Goal: Transaction & Acquisition: Book appointment/travel/reservation

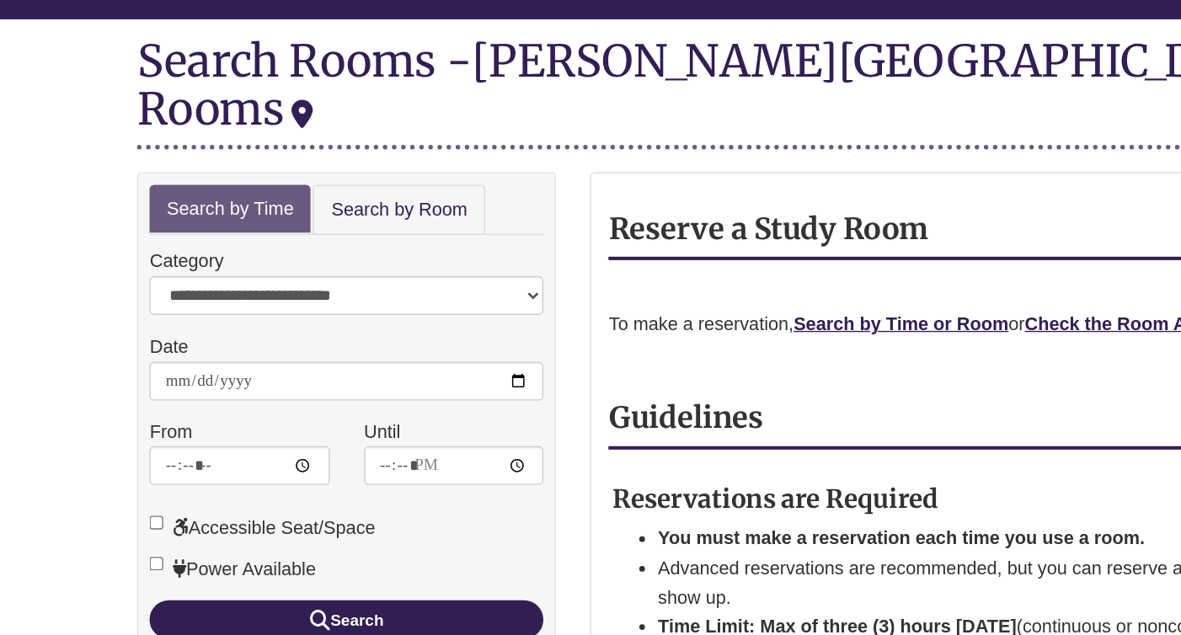
scroll to position [82, 0]
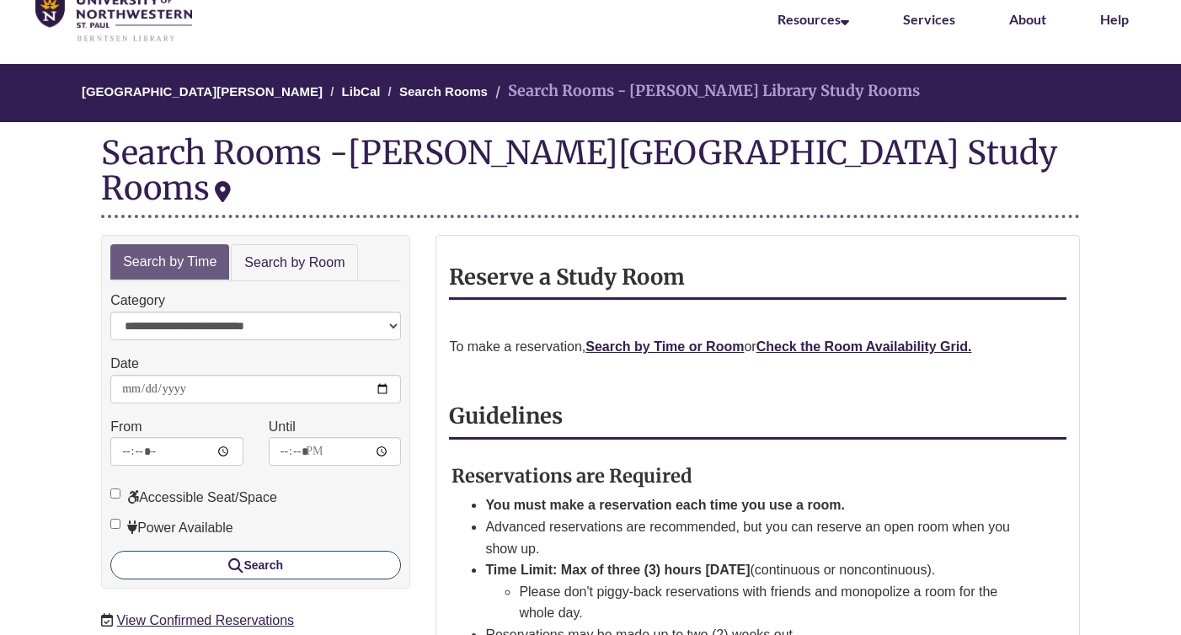
click at [291, 551] on button "Search" at bounding box center [255, 565] width 291 height 29
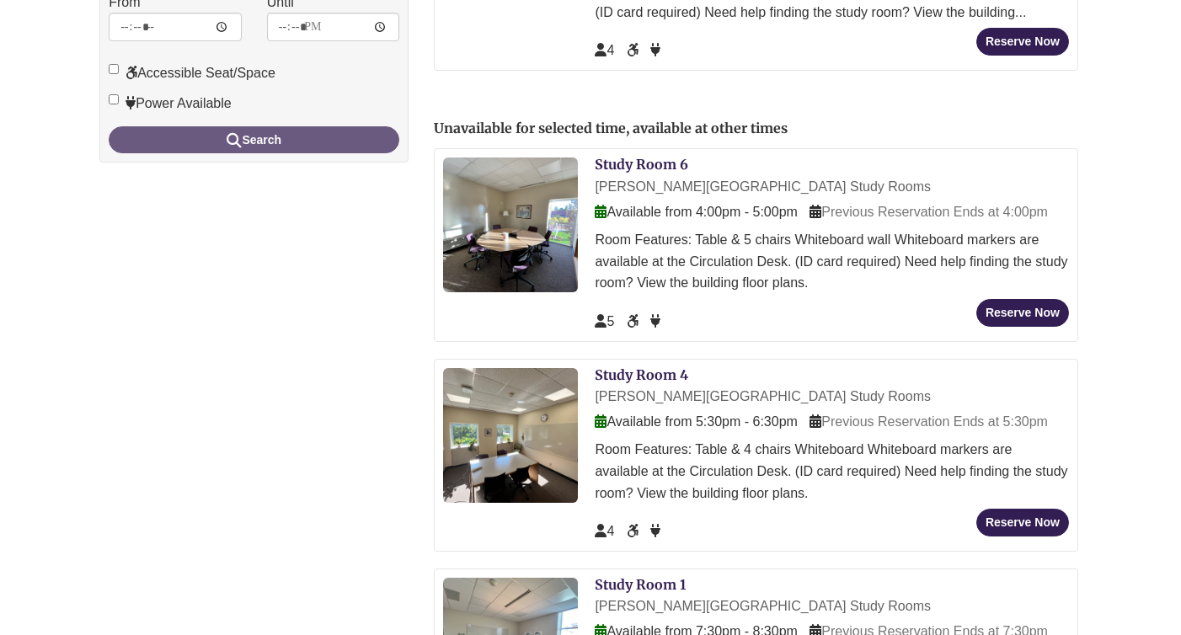
scroll to position [483, 2]
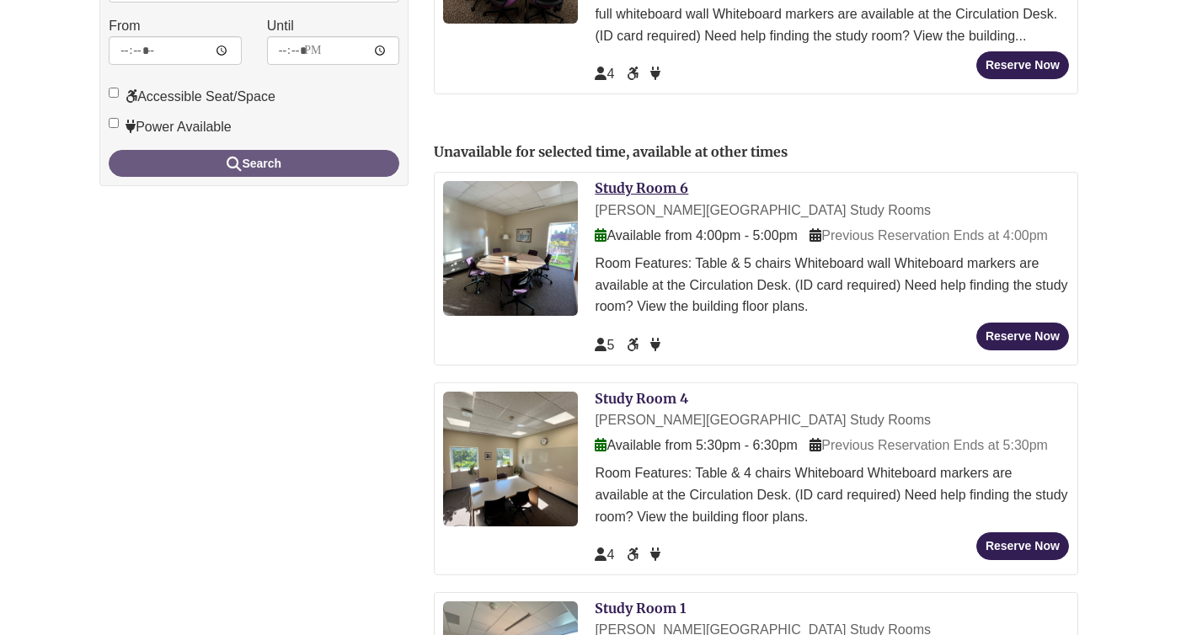
click at [633, 179] on link "Study Room 6" at bounding box center [642, 187] width 94 height 17
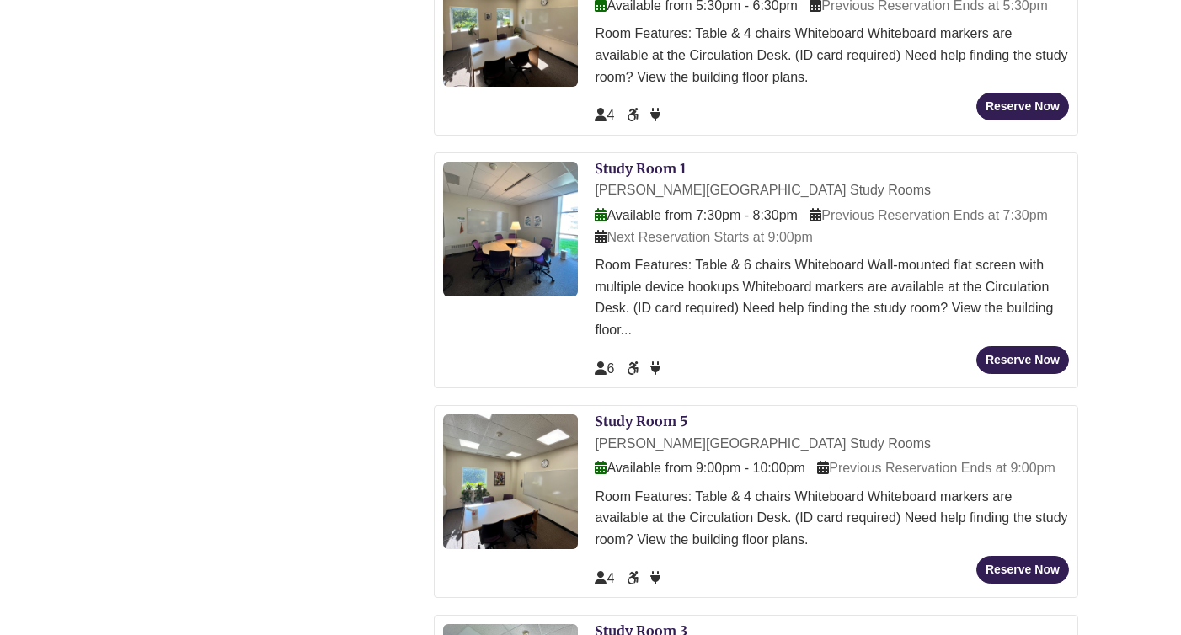
scroll to position [920, 2]
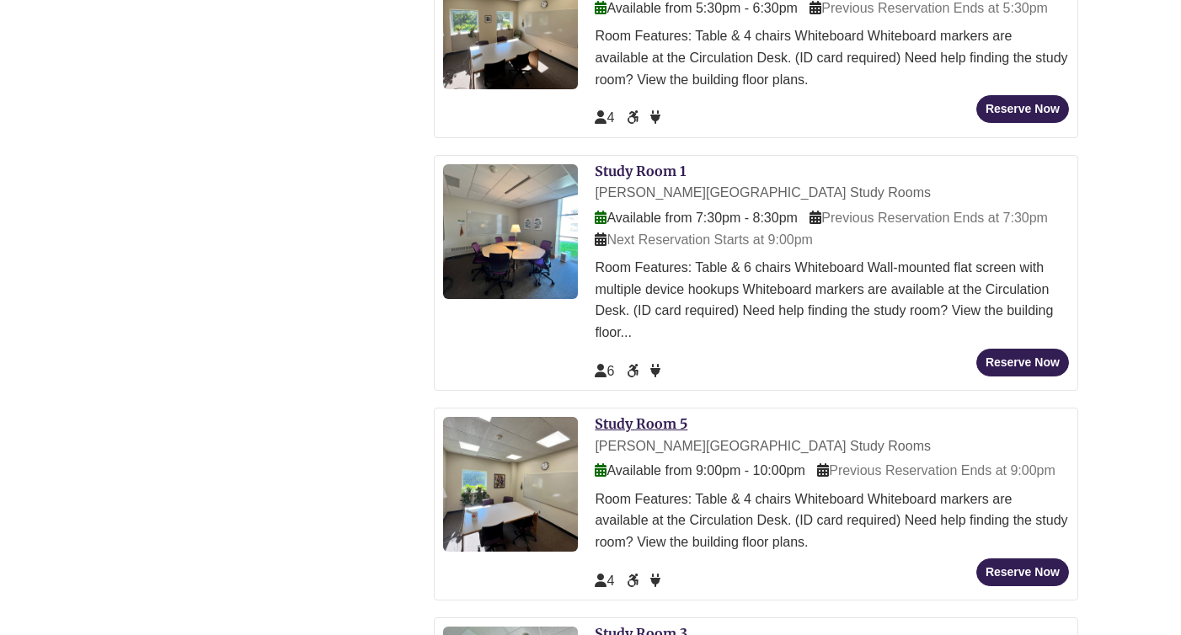
click at [671, 415] on link "Study Room 5" at bounding box center [641, 423] width 93 height 17
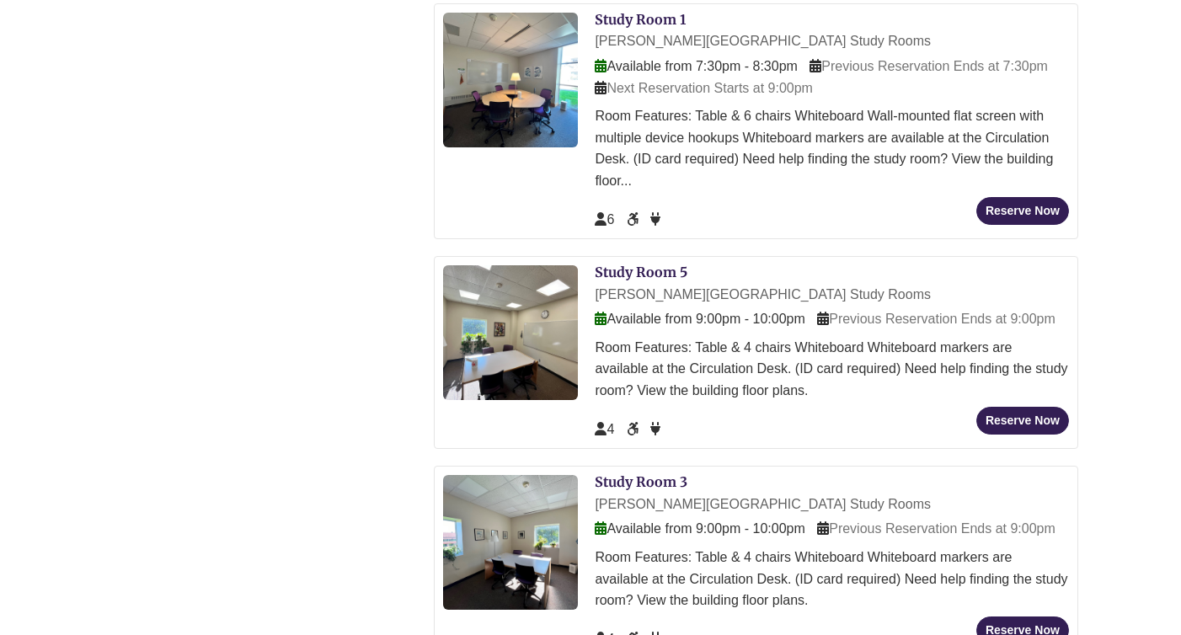
scroll to position [1077, 2]
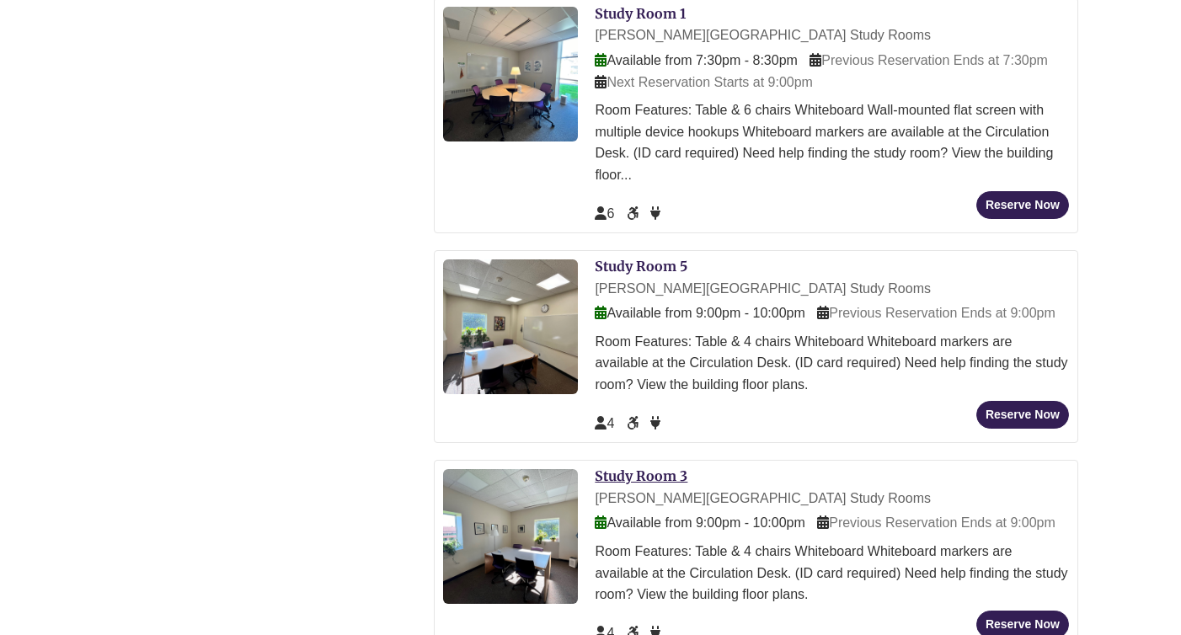
click at [630, 468] on link "Study Room 3" at bounding box center [641, 476] width 93 height 17
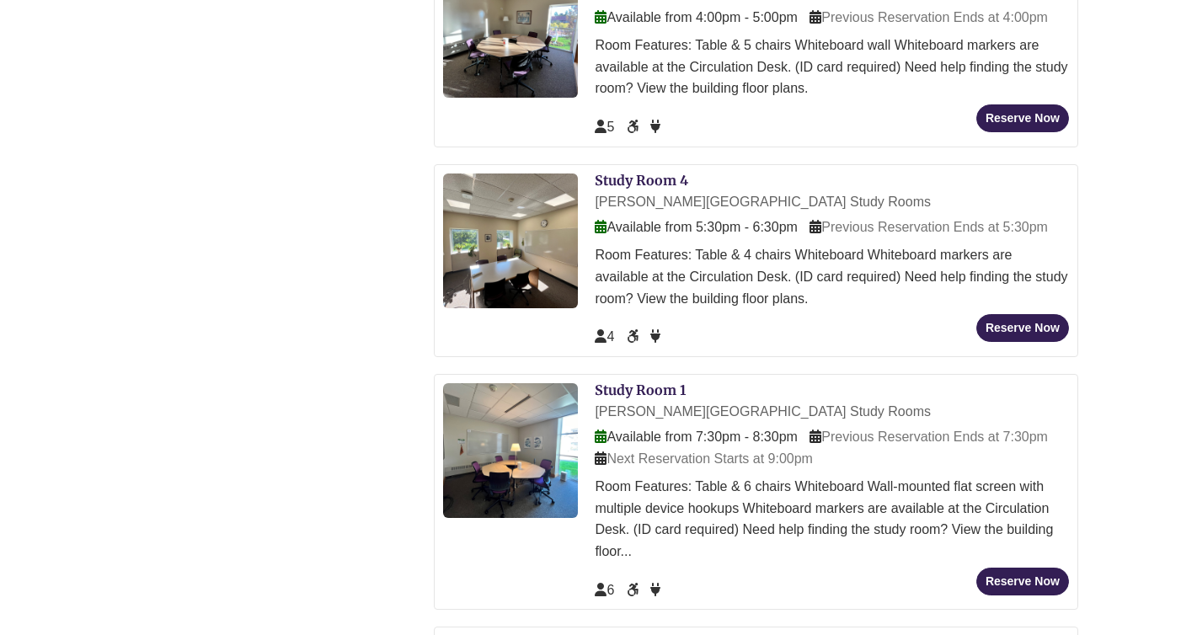
scroll to position [697, 2]
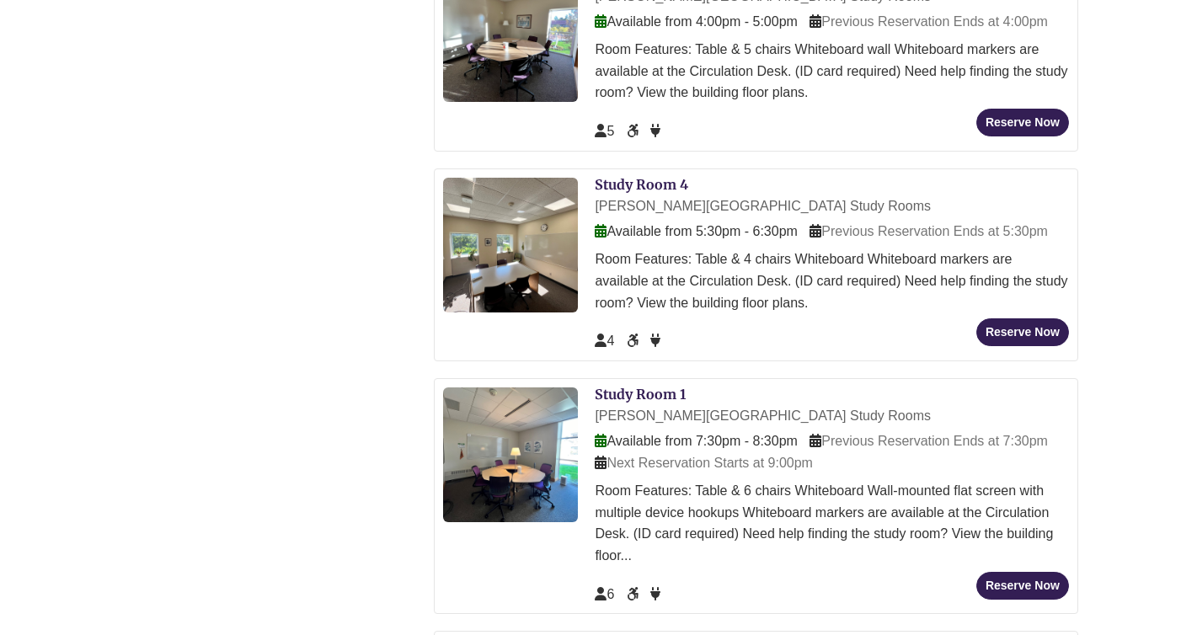
click at [637, 168] on div "Study Room 4 Berntsen Library Study Rooms Available from 5:30pm - 6:30pm Previo…" at bounding box center [756, 264] width 644 height 193
click at [637, 176] on link "Study Room 4" at bounding box center [642, 184] width 94 height 17
click at [642, 176] on link "Study Room 4" at bounding box center [642, 184] width 94 height 17
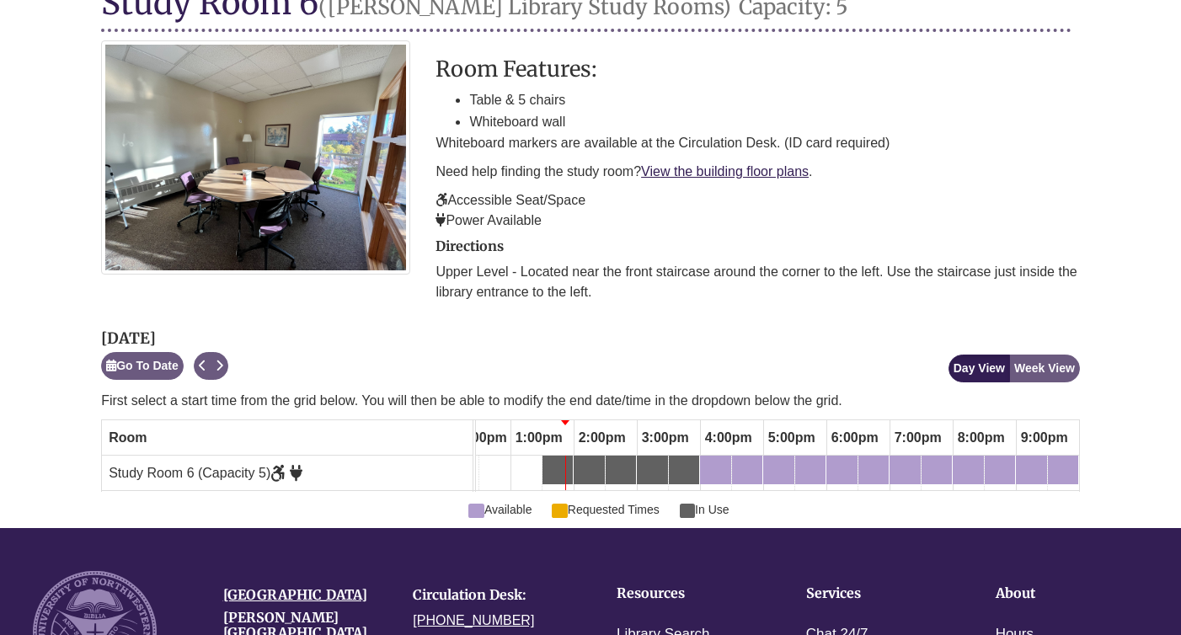
scroll to position [245, 0]
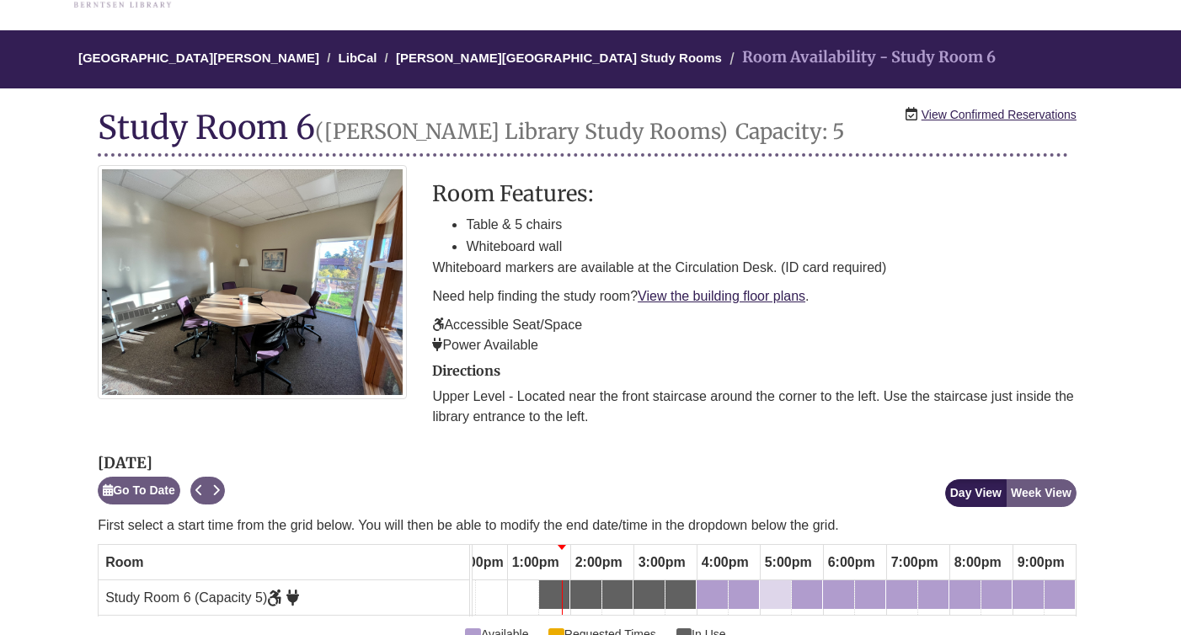
click at [789, 589] on div "5:00pm Wednesday, October 8, 2025 - Study Room 6 - Available" at bounding box center [776, 594] width 28 height 19
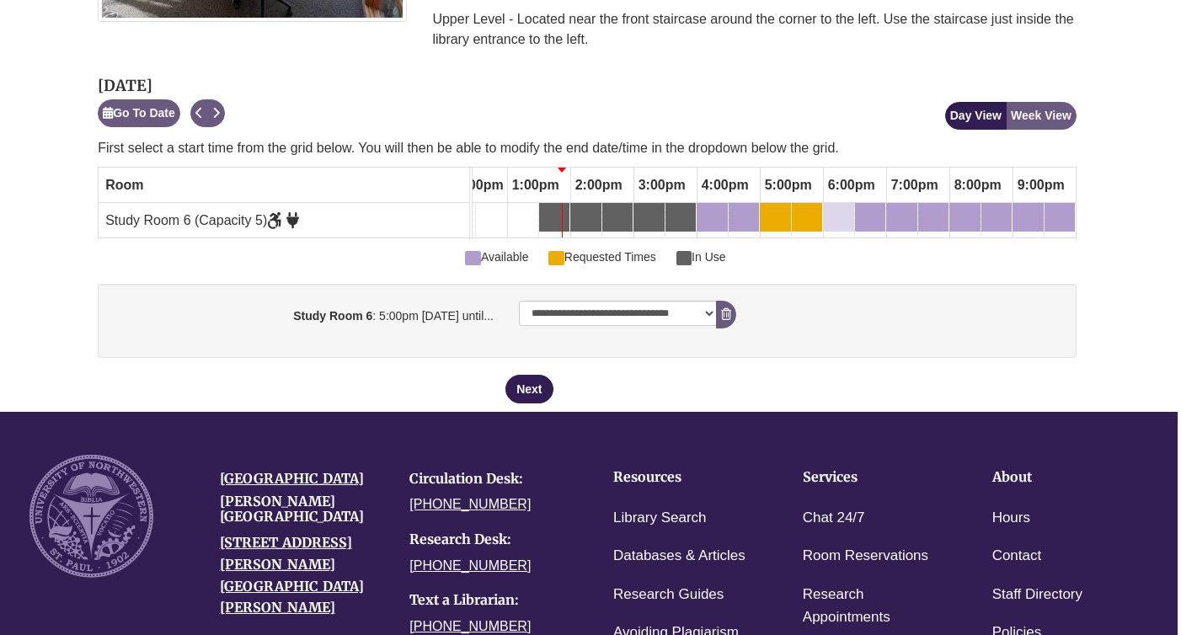
click at [841, 203] on link "6:00pm Wednesday, October 8, 2025 - Study Room 6 - Available" at bounding box center [838, 217] width 31 height 29
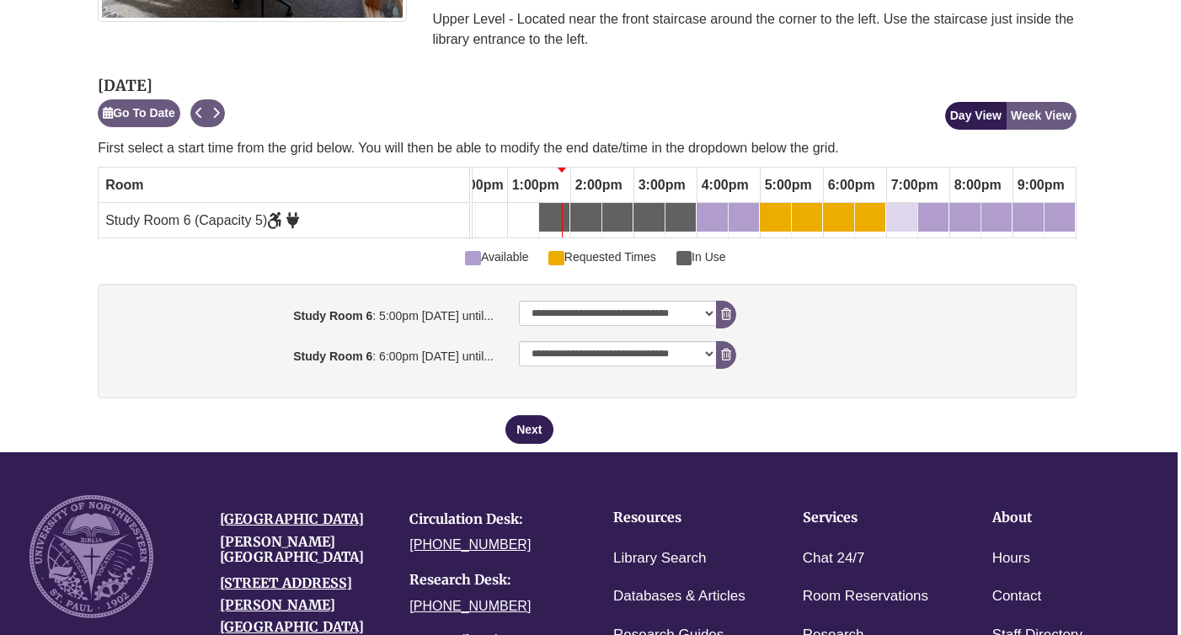
click at [900, 208] on div "7:00pm Wednesday, October 8, 2025 - Study Room 6 - Available" at bounding box center [902, 217] width 28 height 19
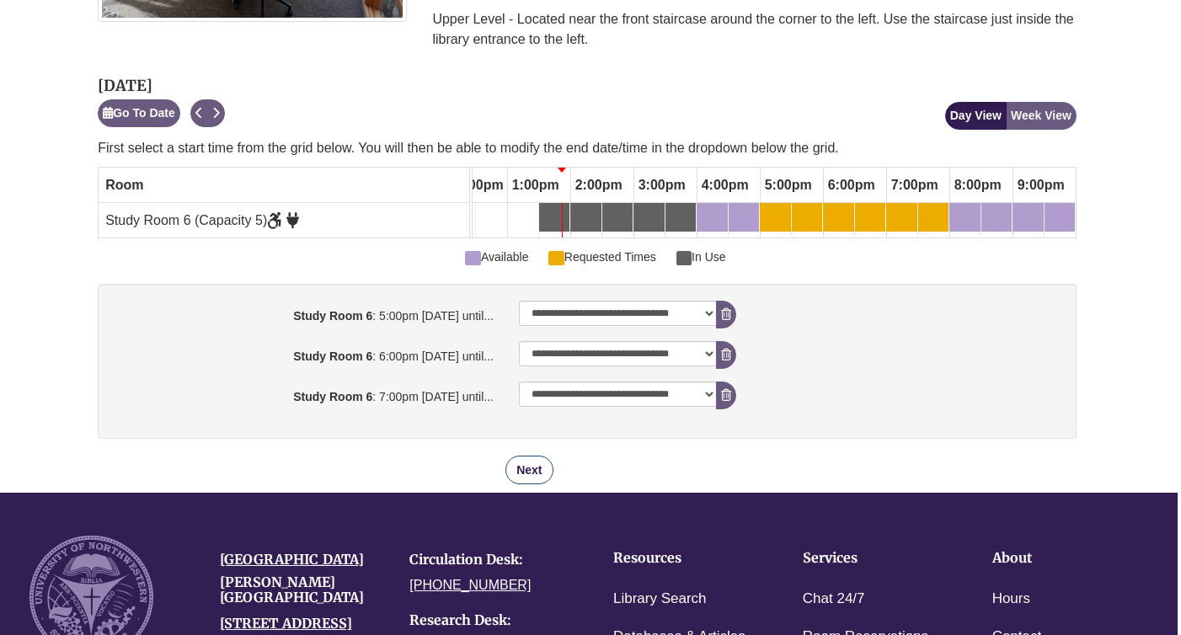
click at [532, 460] on button "Next" at bounding box center [528, 470] width 47 height 29
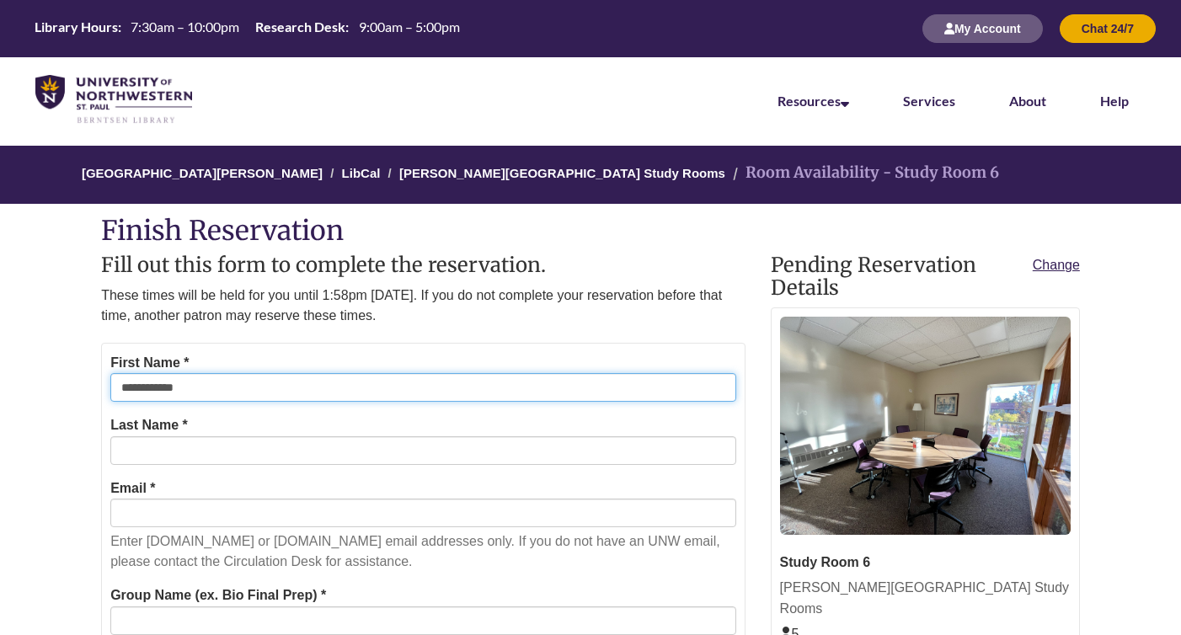
click at [337, 392] on input "**********" at bounding box center [422, 387] width 625 height 29
type input "*******"
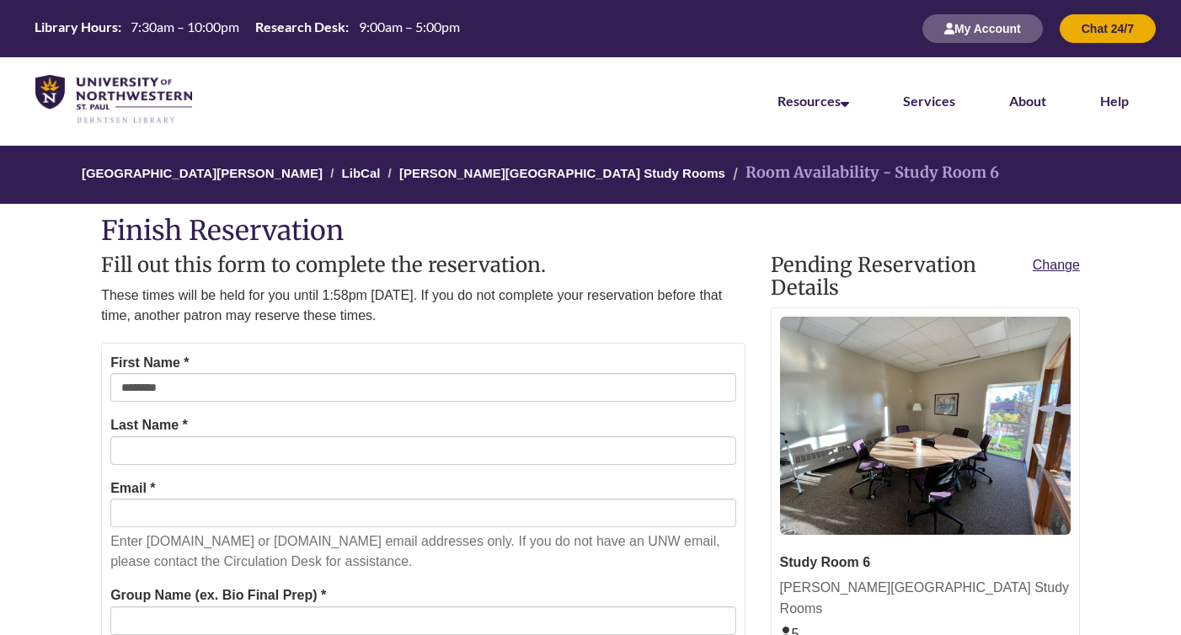
click at [249, 473] on form "First Name * ******* Last Name * Email * Enter students.unwsp.edu or unwsp.edu …" at bounding box center [423, 624] width 644 height 562
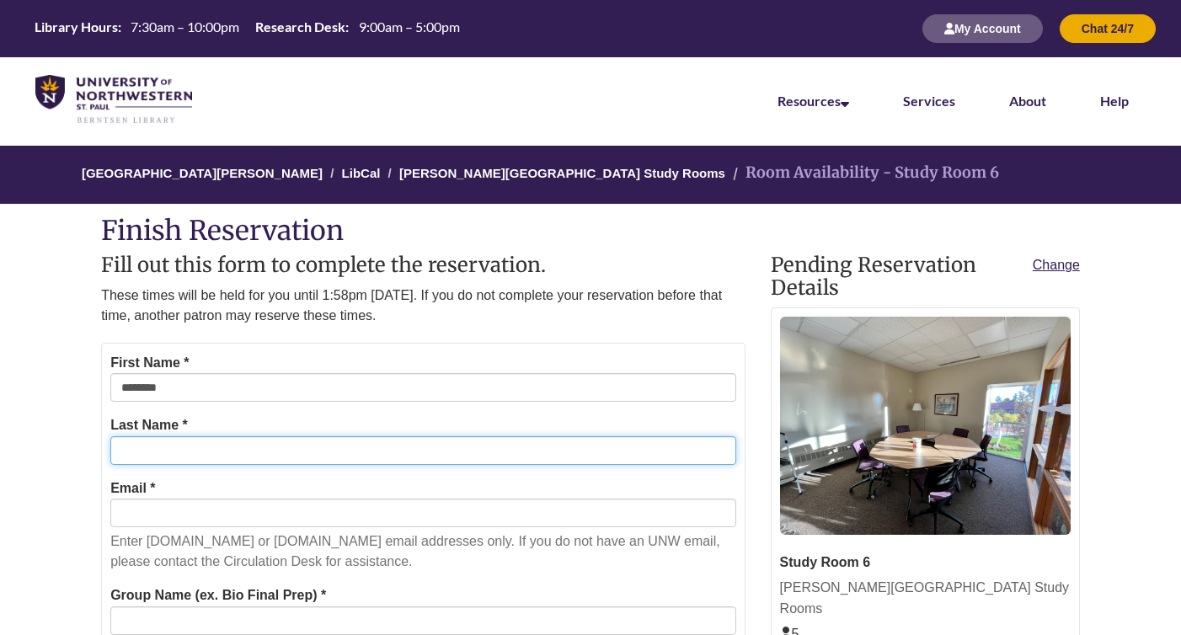
click at [232, 452] on input "Last Name *" at bounding box center [422, 450] width 625 height 29
type input "****"
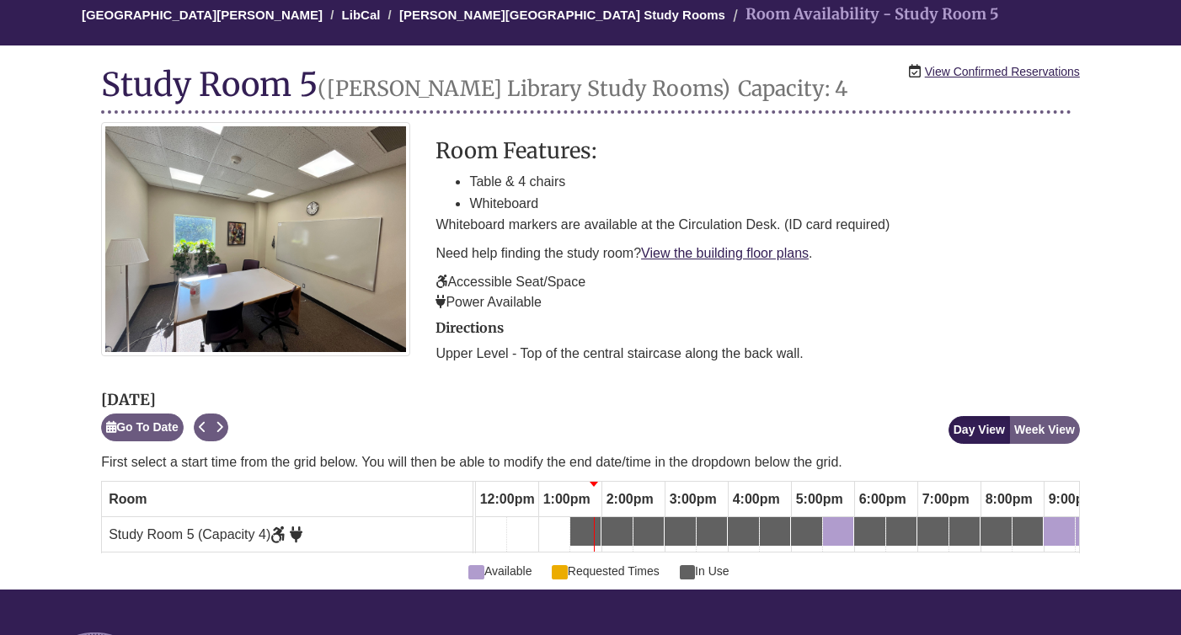
scroll to position [161, 0]
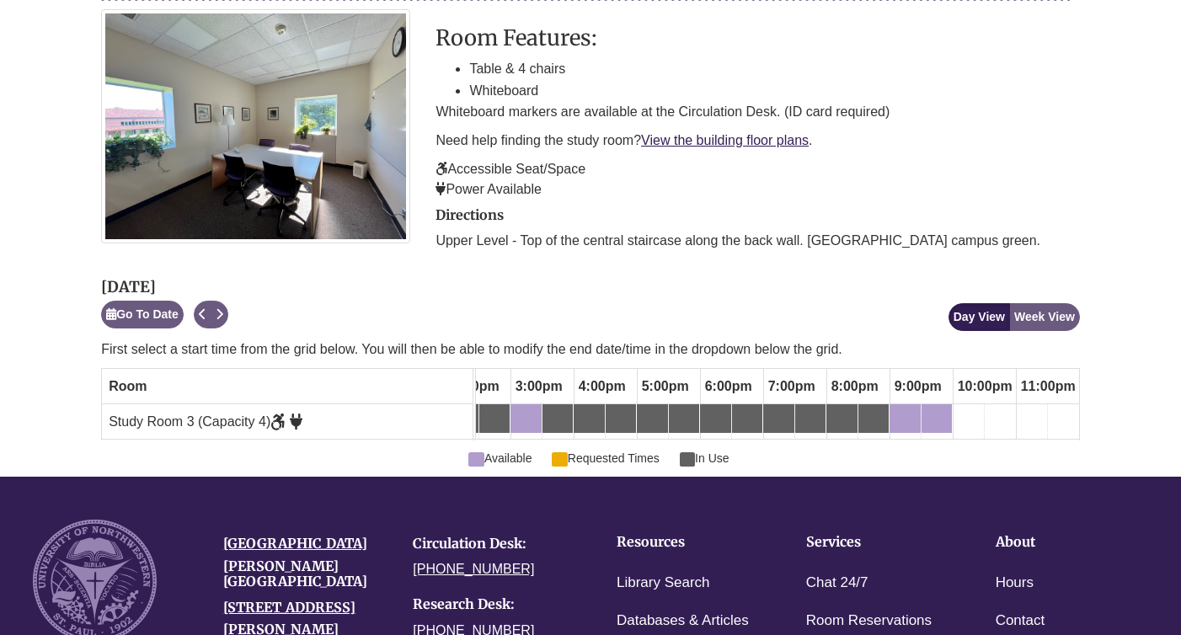
scroll to position [0, 913]
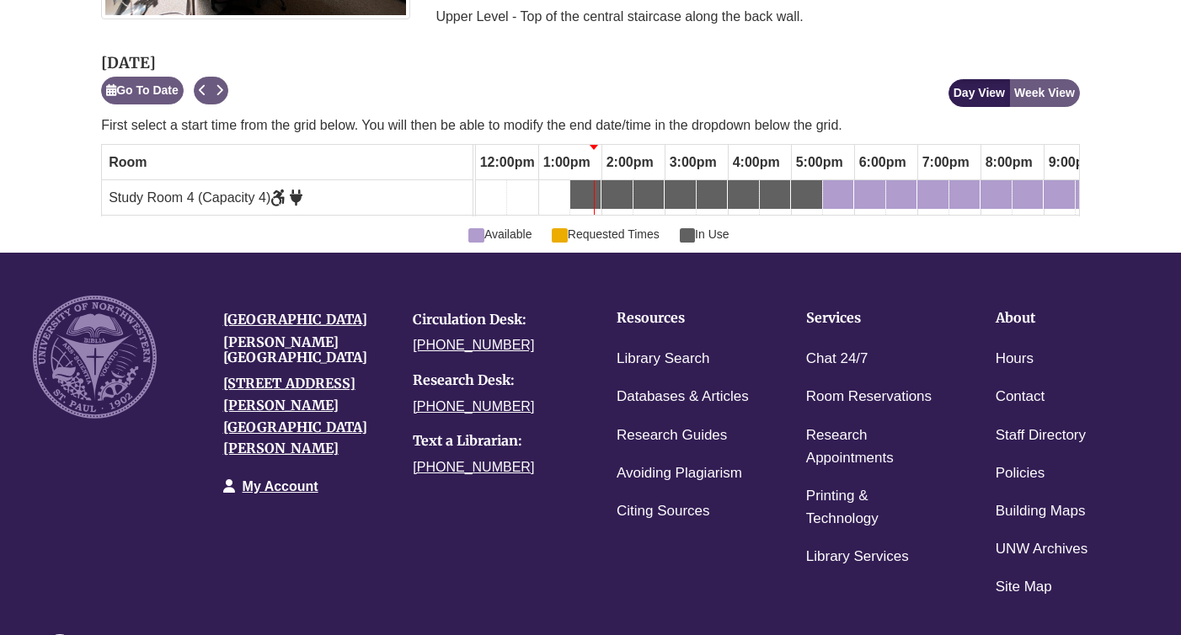
scroll to position [489, 0]
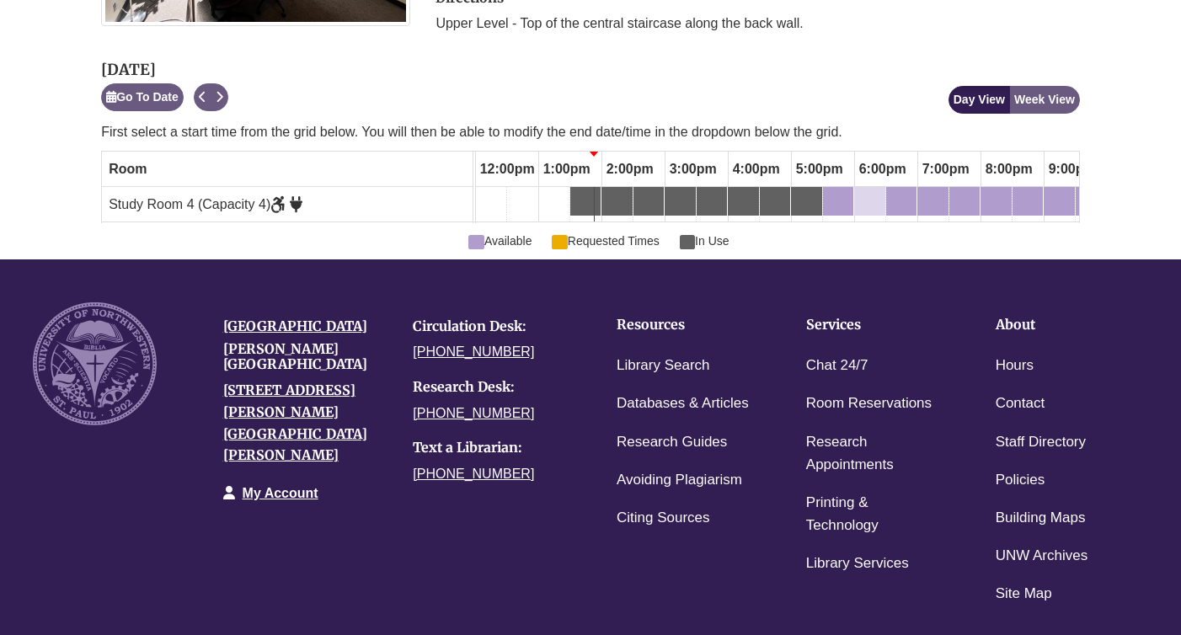
click at [882, 192] on div "6:00pm Wednesday, October 8, 2025 - Study Room 4 - Available" at bounding box center [870, 201] width 28 height 19
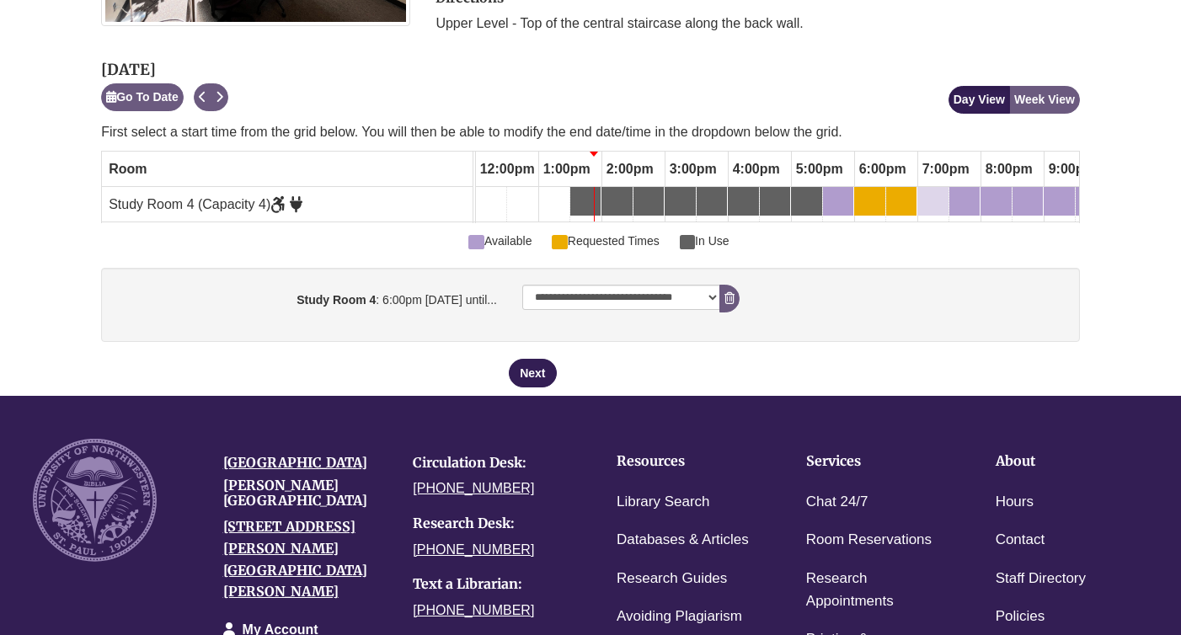
click at [933, 187] on link "7:00pm Wednesday, October 8, 2025 - Study Room 4 - Available" at bounding box center [932, 201] width 31 height 29
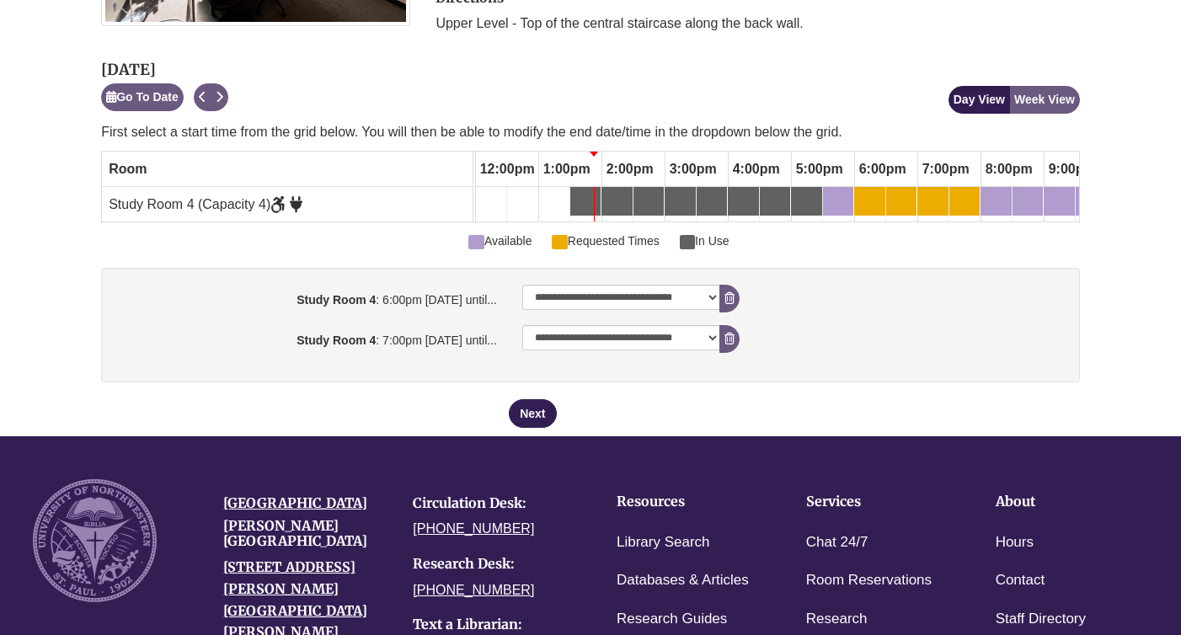
click at [996, 183] on div "8:00pm" at bounding box center [1012, 169] width 62 height 35
click at [1014, 192] on div "8:30pm Wednesday, October 8, 2025 - Study Room 4 - Available" at bounding box center [1017, 201] width 7 height 19
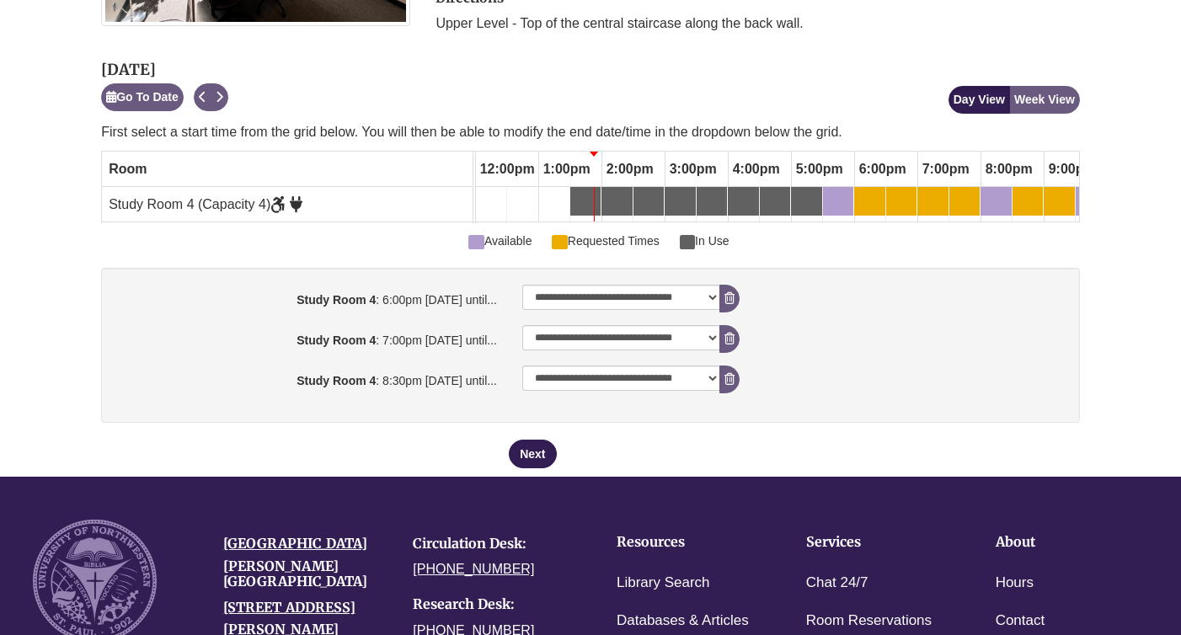
click at [1030, 192] on div "8:30pm Wednesday, October 8, 2025 - Study Room 4 - Available" at bounding box center [1027, 201] width 27 height 19
click at [1003, 192] on div "8:00pm Wednesday, October 8, 2025 - Study Room 4 - Available" at bounding box center [996, 201] width 28 height 19
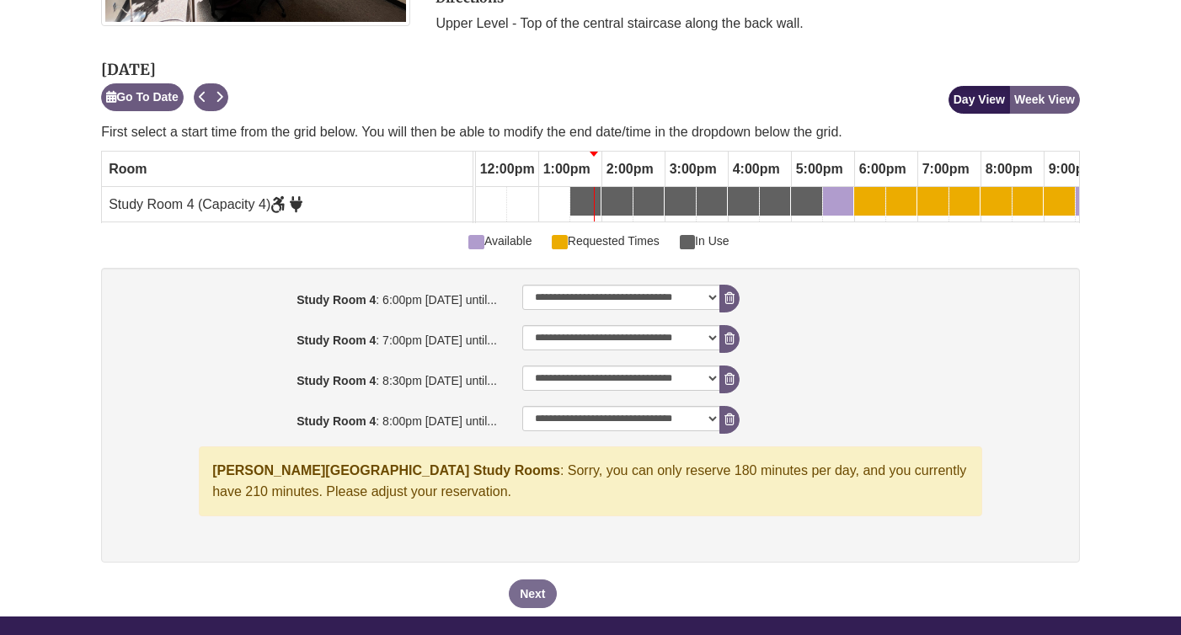
click at [1040, 195] on div "8:30pm Wednesday, October 8, 2025 - Study Room 4 - Requested Times" at bounding box center [1027, 201] width 27 height 19
click at [1063, 194] on div "9:00pm Wednesday, October 8, 2025 - Study Room 4 - Available" at bounding box center [1059, 201] width 28 height 19
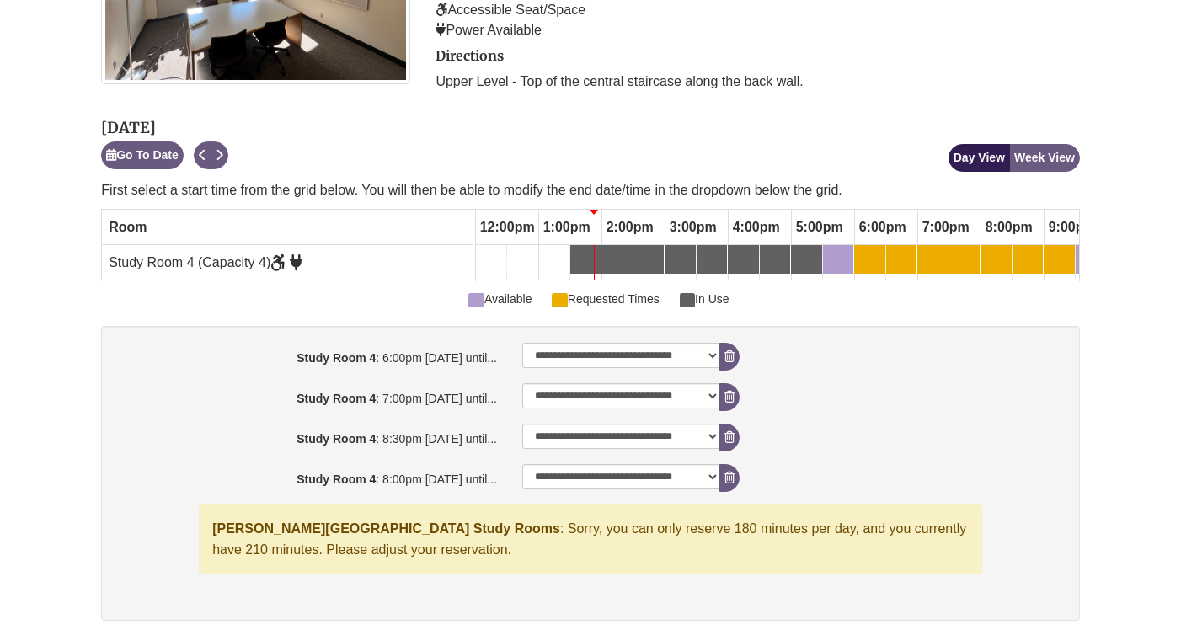
scroll to position [407, 0]
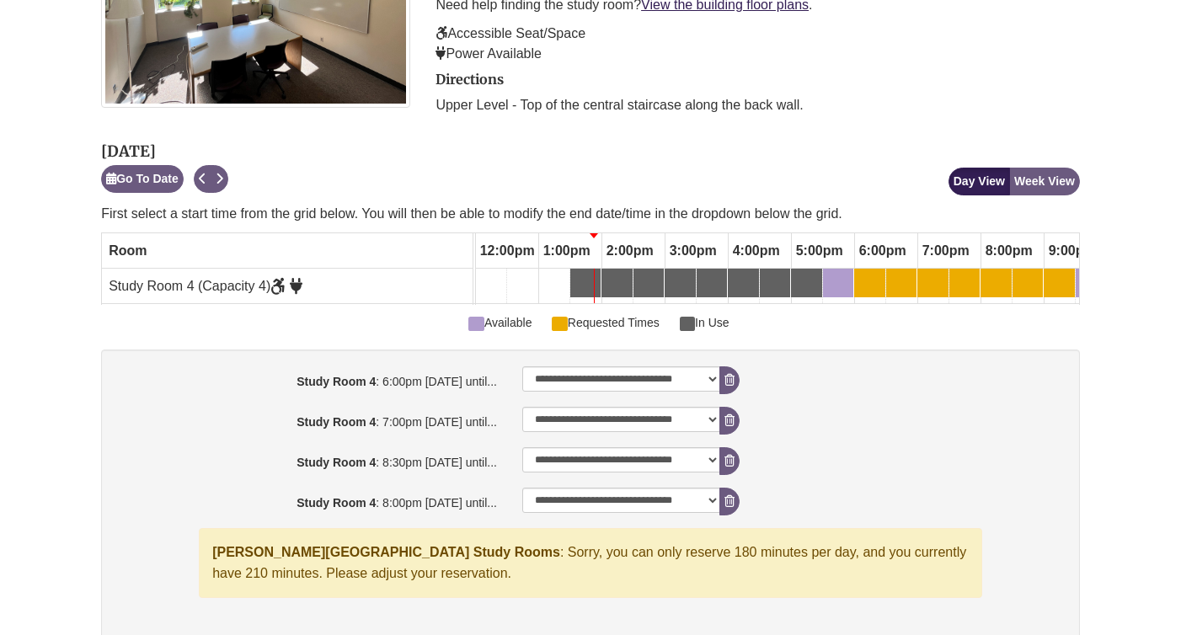
click at [1021, 276] on div "8:30pm Wednesday, October 8, 2025 - Study Room 4 - Requested Times" at bounding box center [1027, 283] width 27 height 19
click at [1061, 175] on button "Week View" at bounding box center [1044, 182] width 71 height 28
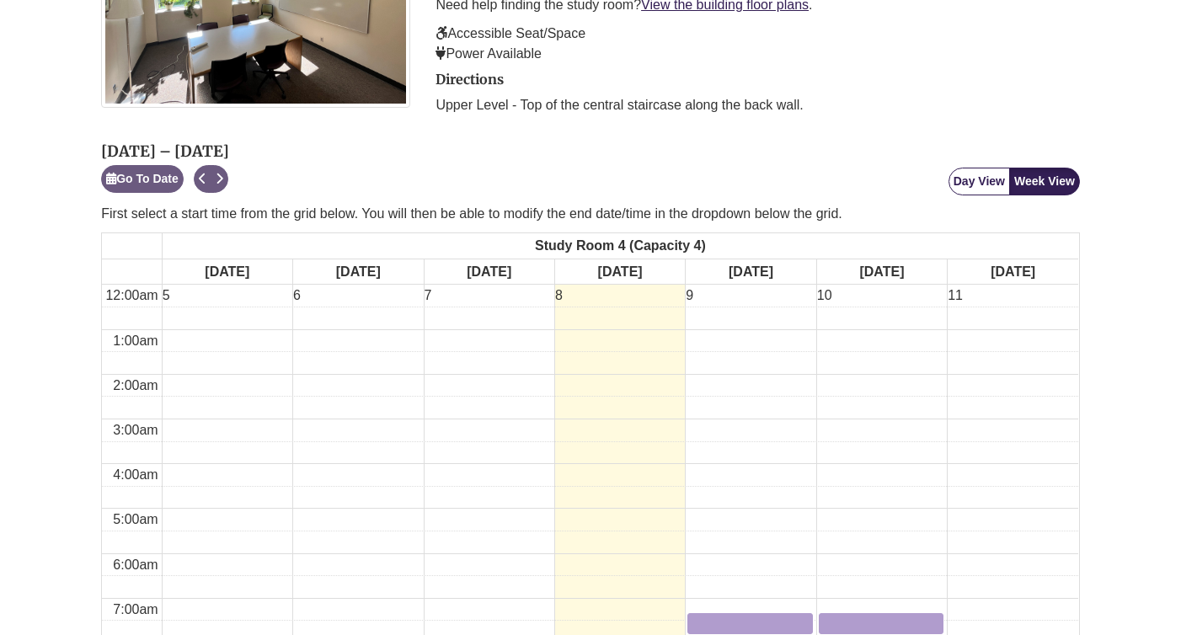
click at [985, 175] on button "Day View" at bounding box center [979, 182] width 61 height 28
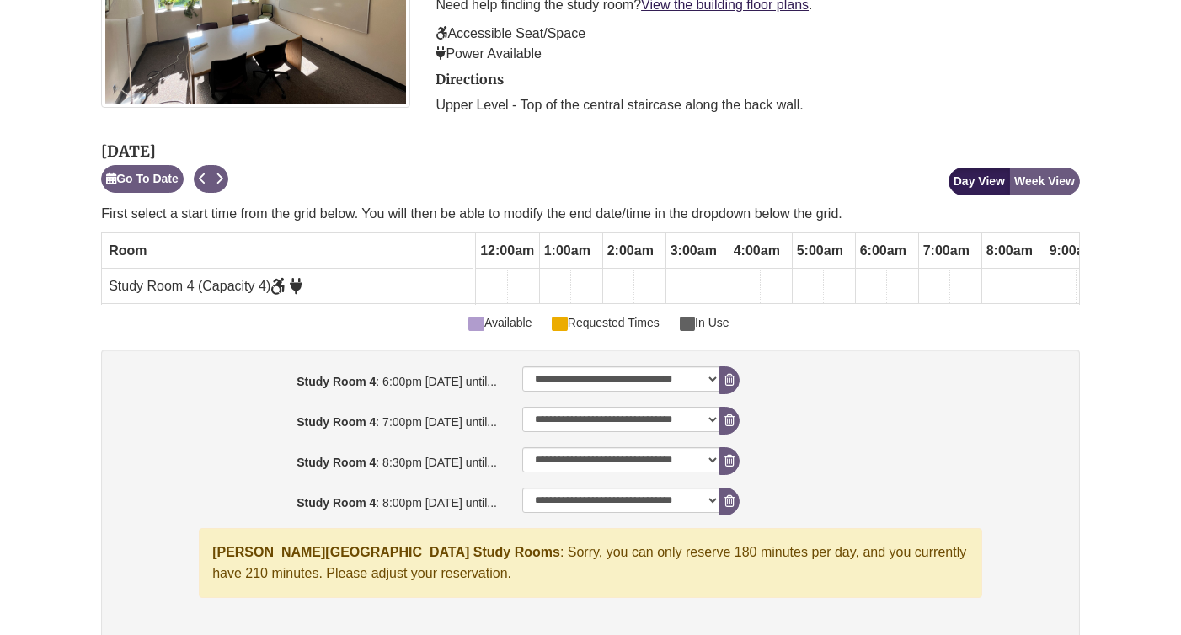
scroll to position [0, 759]
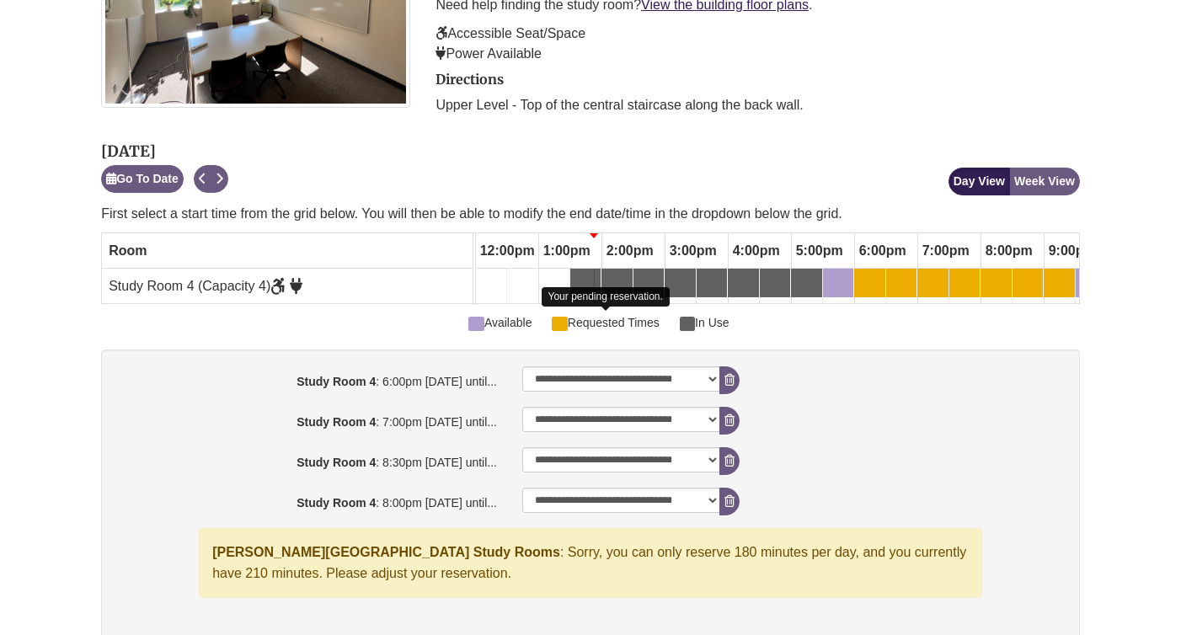
click at [572, 323] on span "Requested Times" at bounding box center [605, 322] width 107 height 19
click at [542, 323] on div "Available Requested Times Your pending reservation. In Use" at bounding box center [590, 318] width 979 height 27
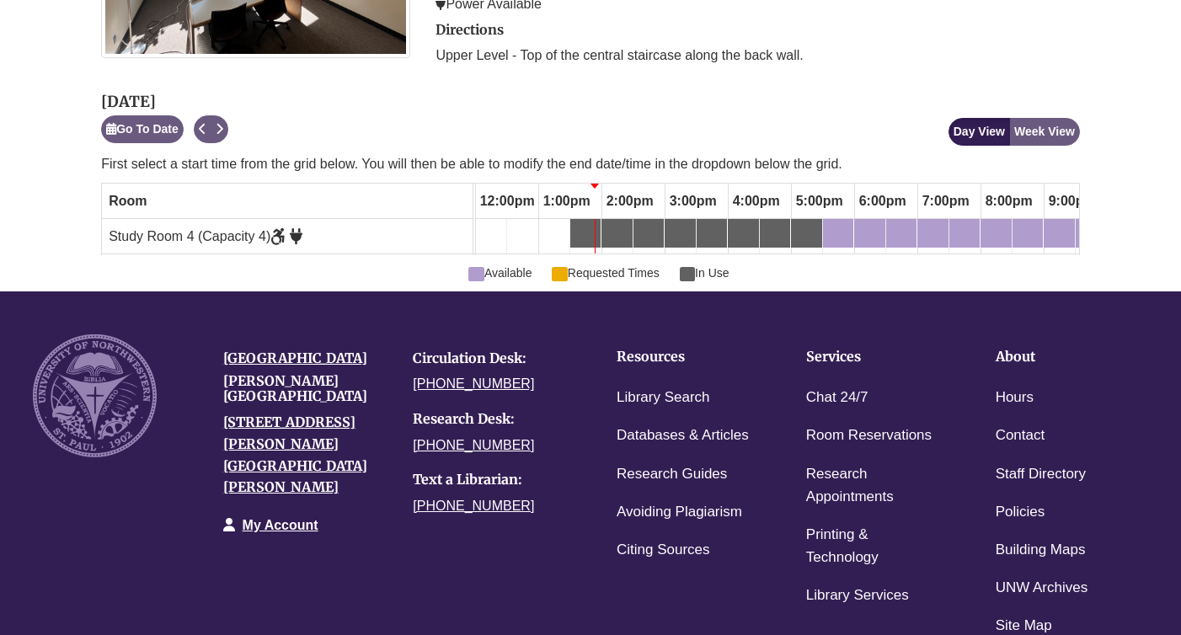
scroll to position [464, 0]
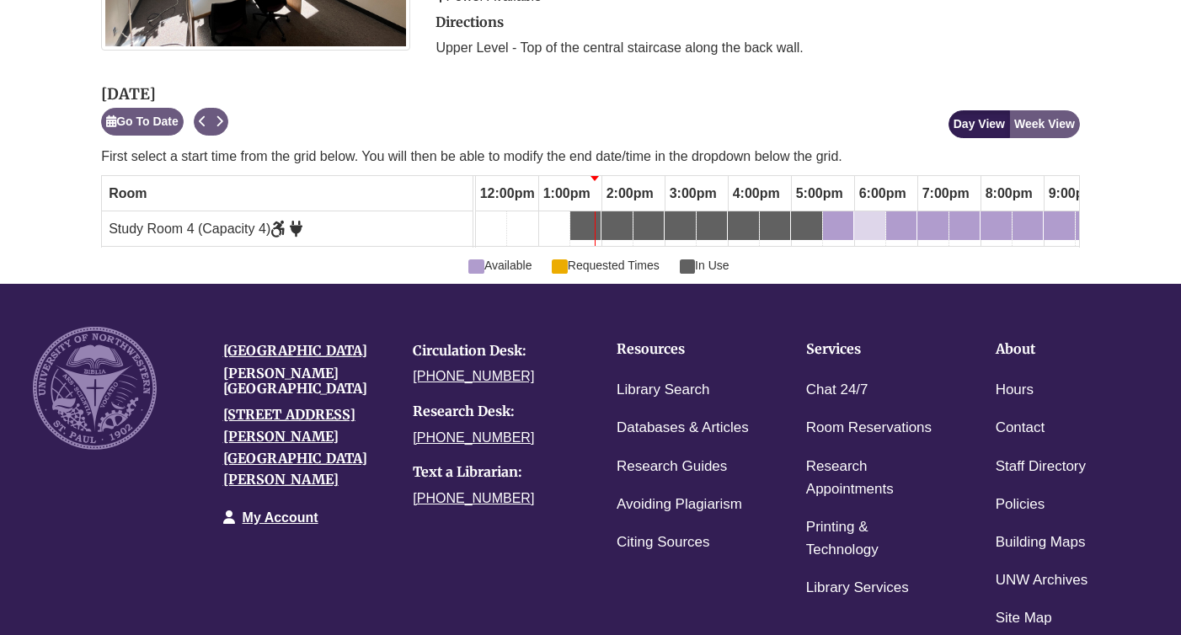
click at [879, 212] on link "6:00pm Wednesday, October 8, 2025 - Study Room 4 - Available" at bounding box center [869, 225] width 31 height 29
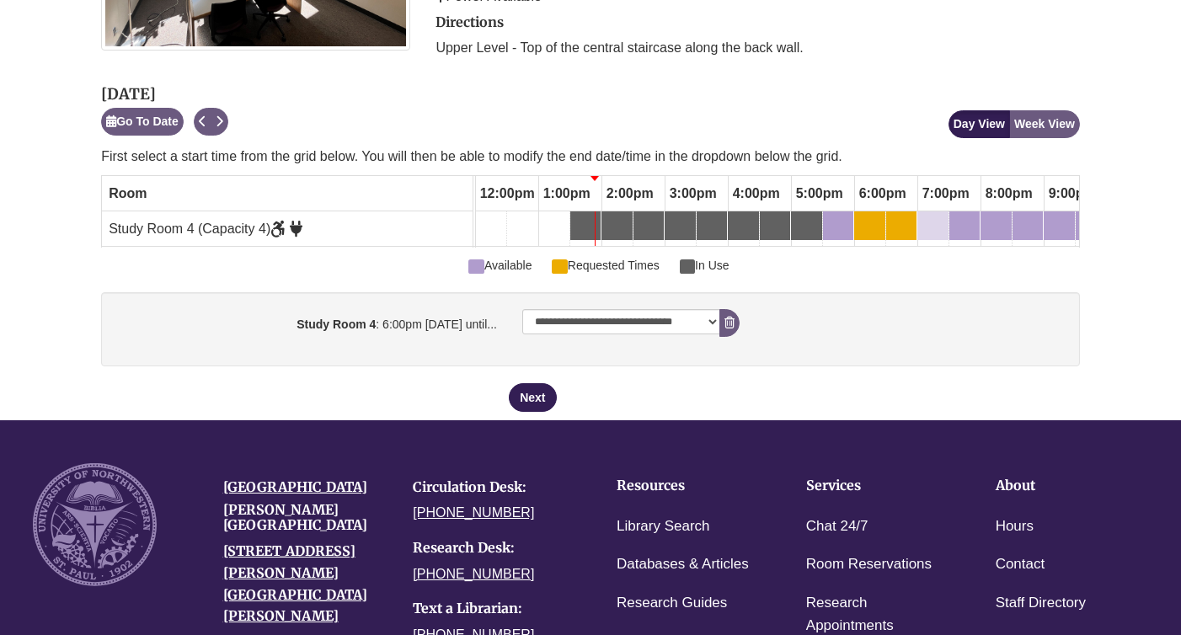
click at [937, 216] on div "7:00pm Wednesday, October 8, 2025 - Study Room 4 - Available" at bounding box center [933, 225] width 28 height 19
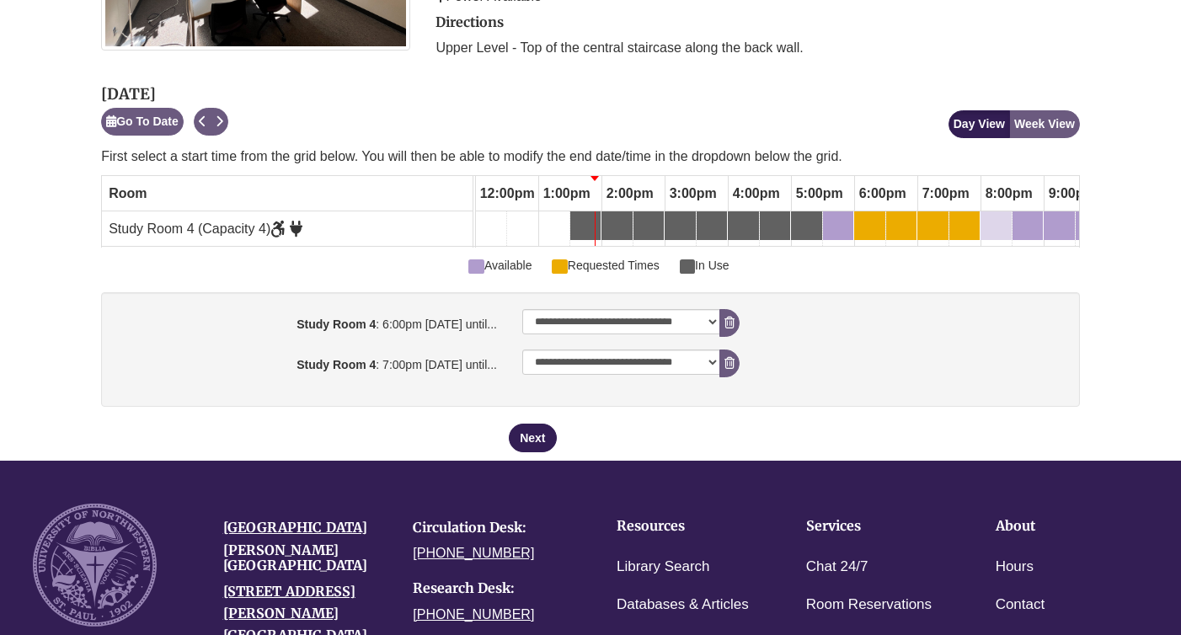
click at [999, 216] on div "8:00pm Wednesday, October 8, 2025 - Study Room 4 - Available" at bounding box center [996, 225] width 28 height 19
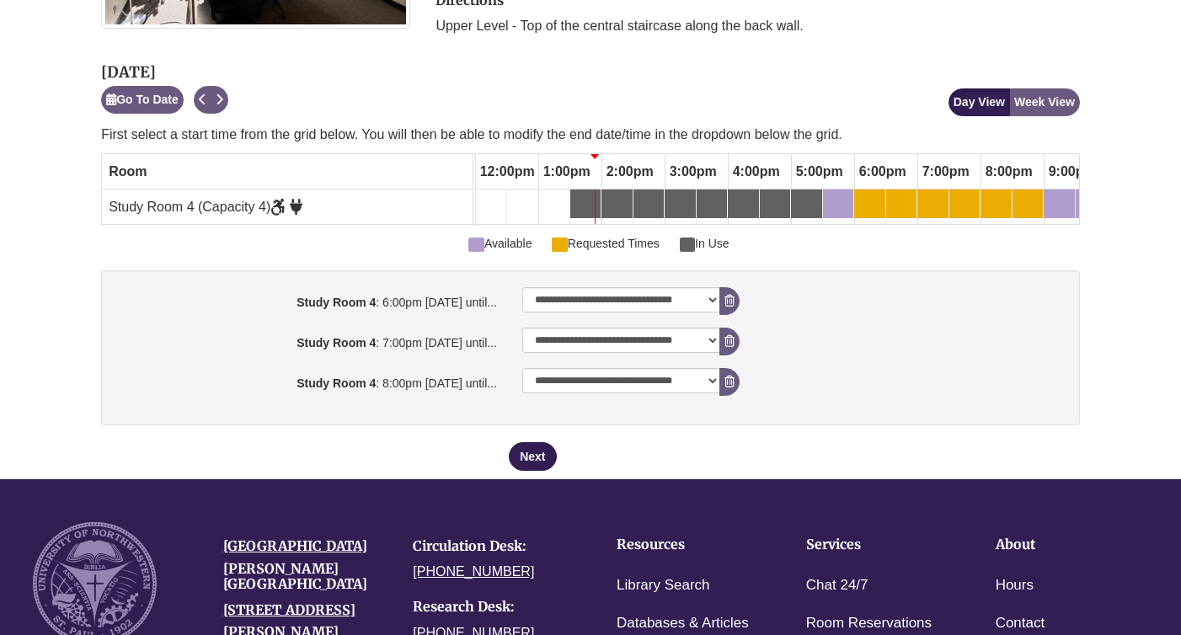
scroll to position [492, 0]
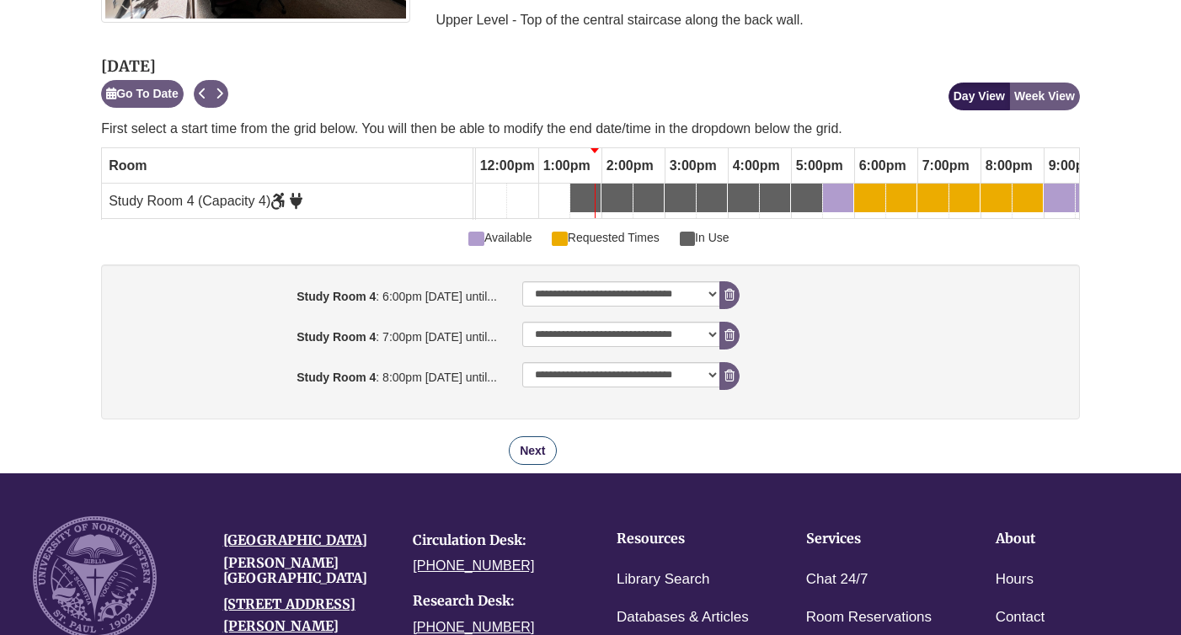
click at [537, 448] on button "Next" at bounding box center [532, 450] width 47 height 29
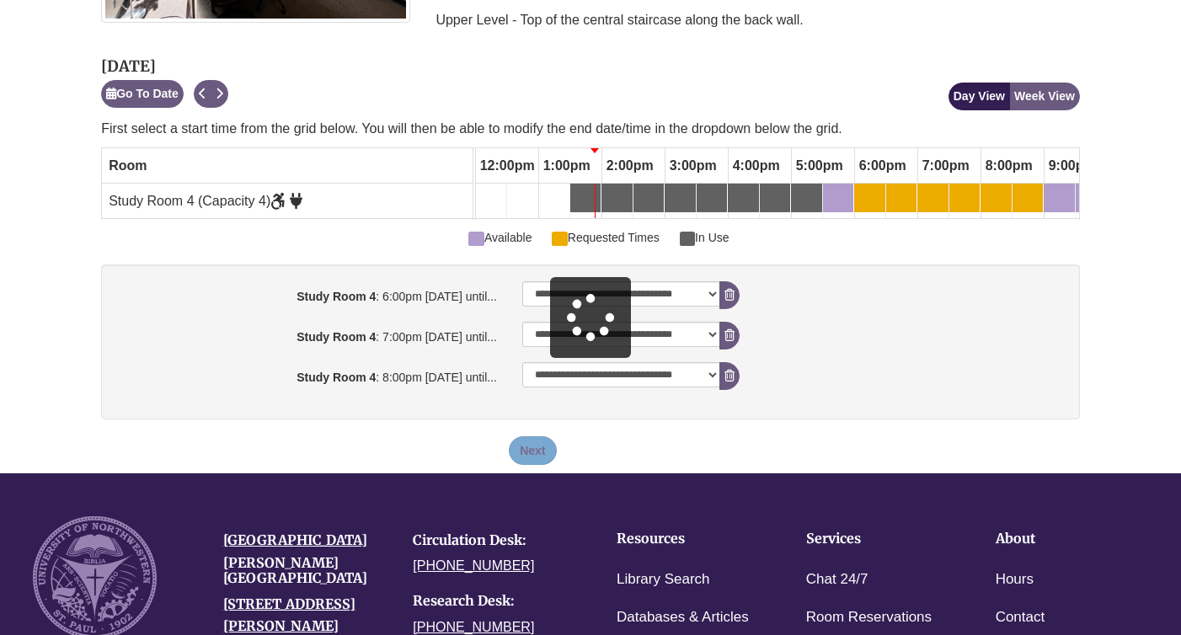
scroll to position [0, 0]
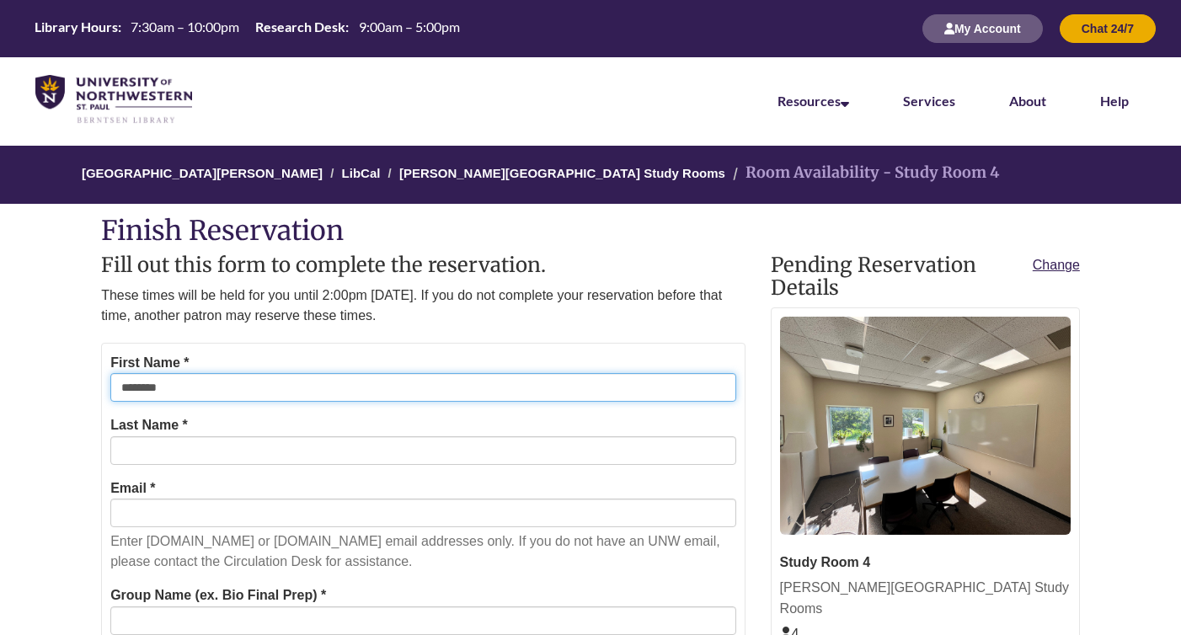
type input "*******"
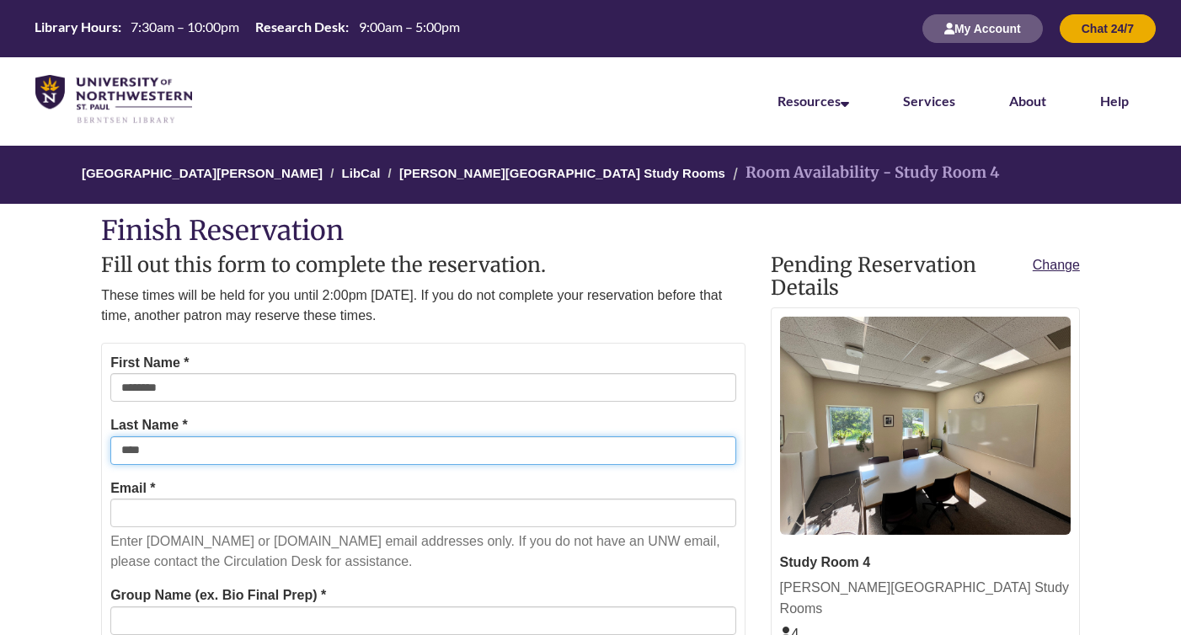
type input "****"
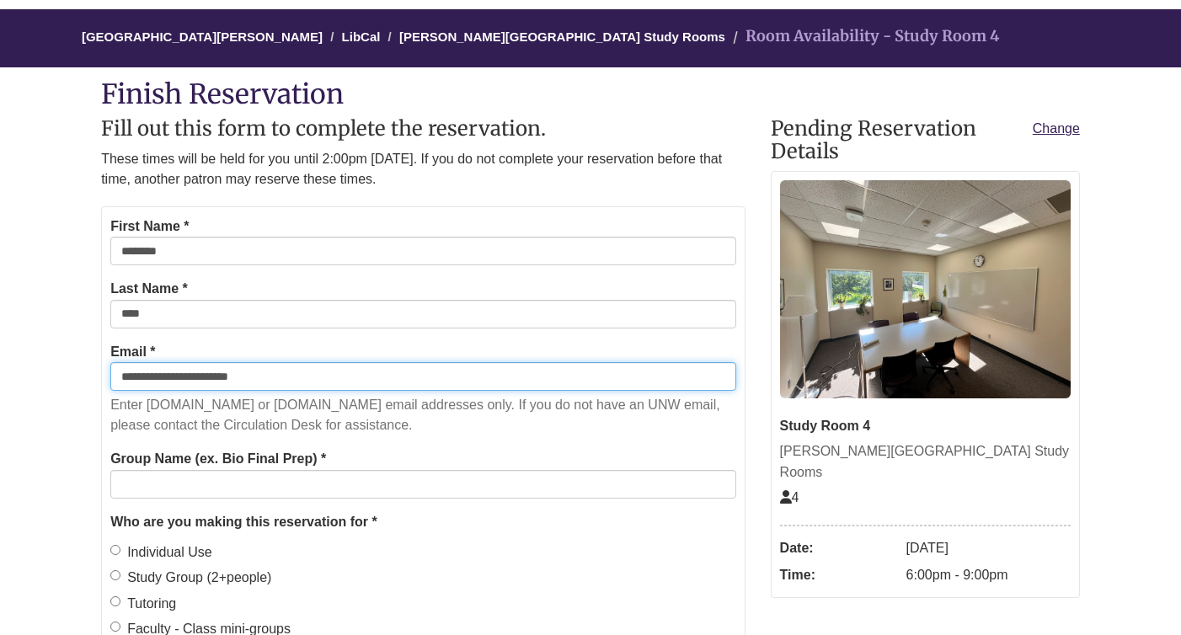
scroll to position [139, 0]
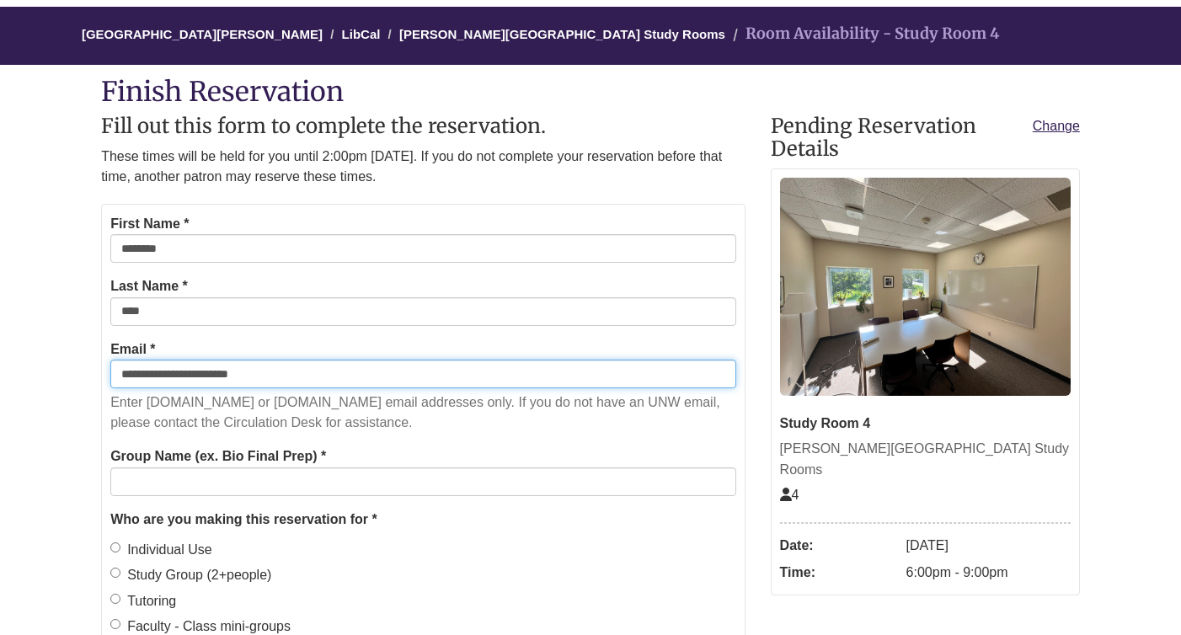
type input "**********"
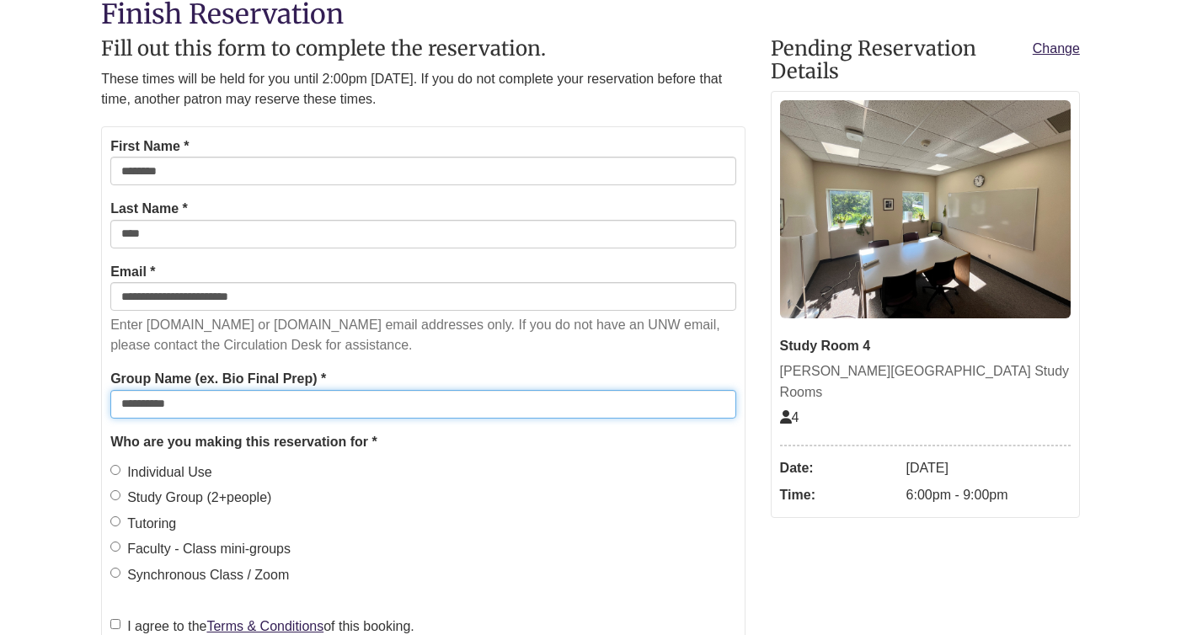
scroll to position [240, 0]
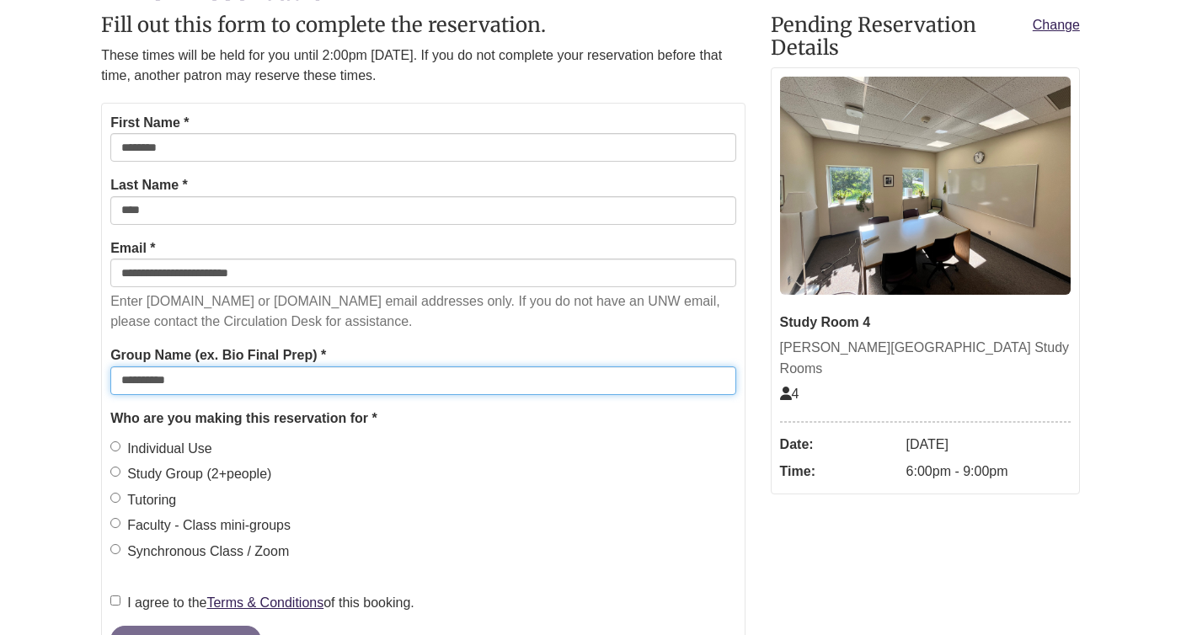
type input "**********"
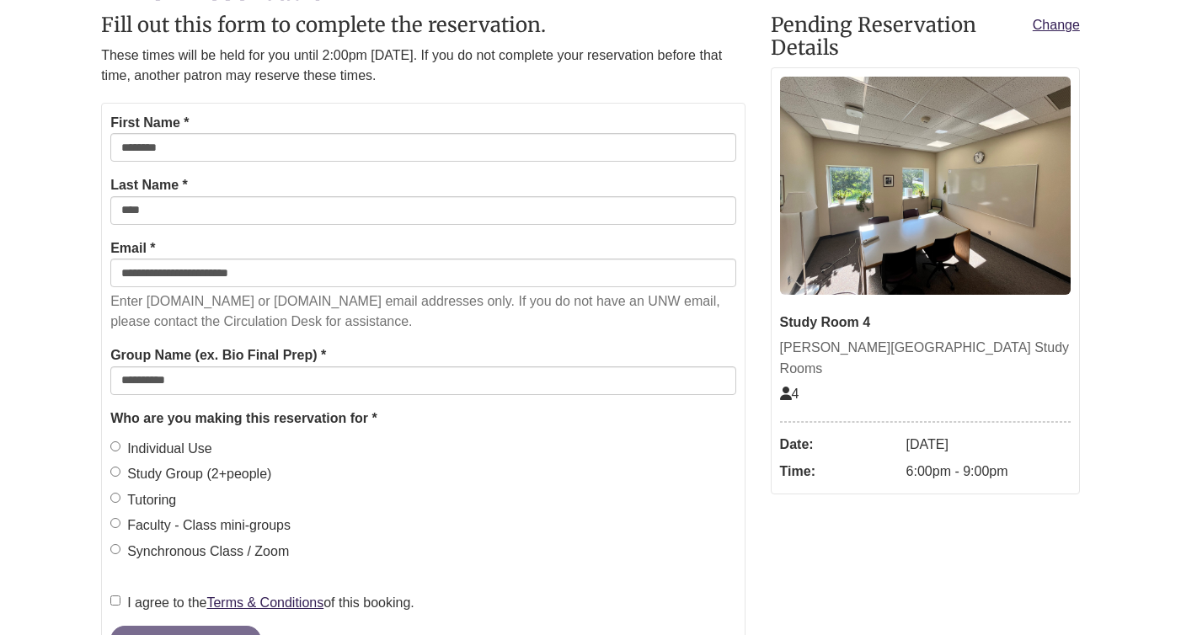
click at [220, 457] on fieldset "Who are you making this reservation for * Individual Use Study Group (2+people)…" at bounding box center [422, 489] width 625 height 163
click at [220, 473] on label "Study Group (2+people)" at bounding box center [190, 474] width 161 height 22
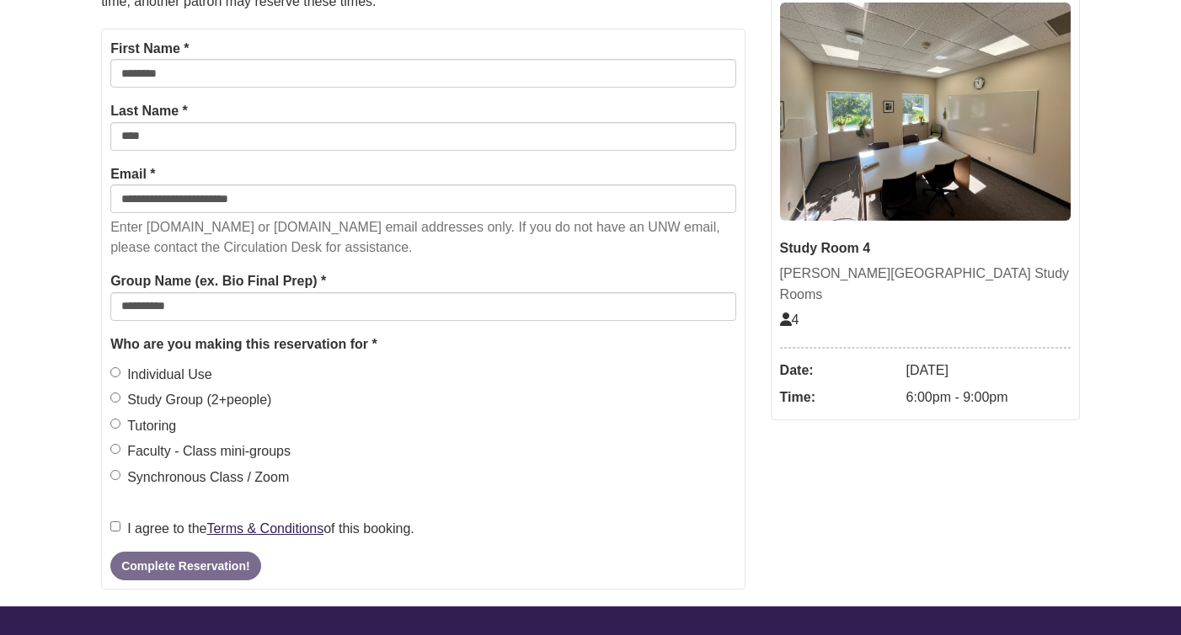
click at [173, 528] on label "I agree to the Terms & Conditions of this booking." at bounding box center [262, 529] width 304 height 22
click at [174, 564] on button "Complete Reservation!" at bounding box center [185, 566] width 150 height 29
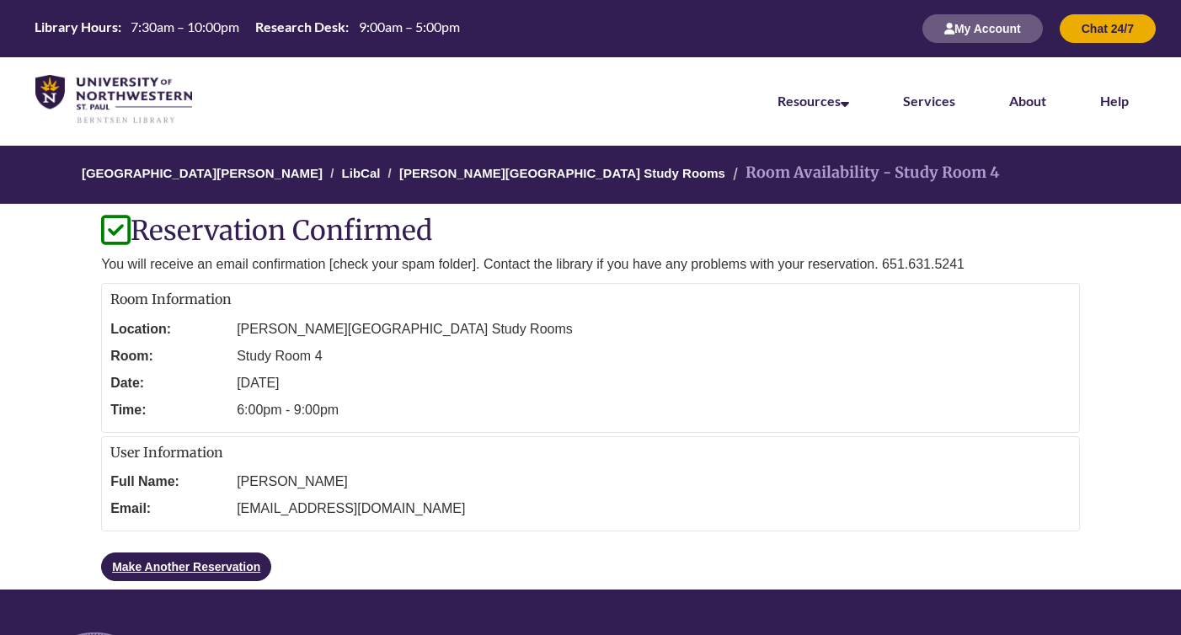
scroll to position [0, 0]
